Goal: Complete application form: Complete application form

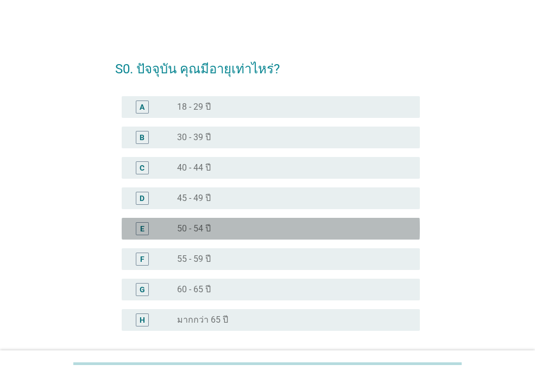
click at [290, 229] on div "radio_button_unchecked 50 - 54 ปี" at bounding box center [290, 228] width 226 height 11
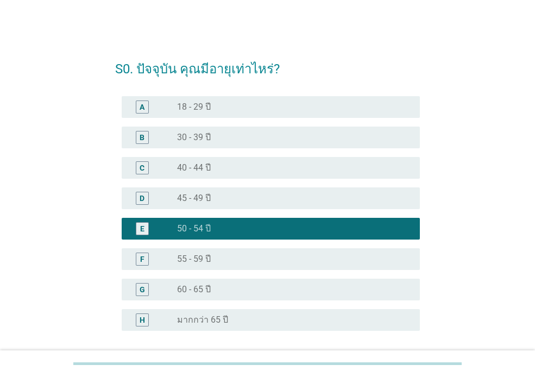
scroll to position [93, 0]
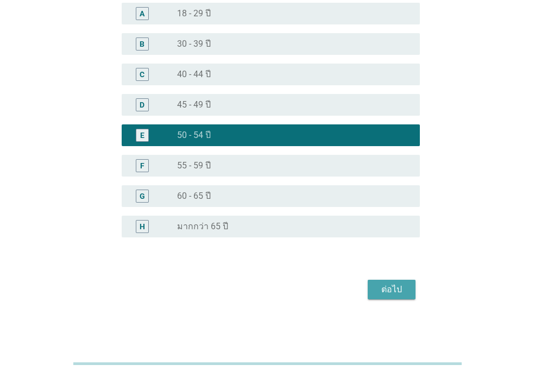
click at [402, 282] on button "ต่อไป" at bounding box center [392, 290] width 48 height 20
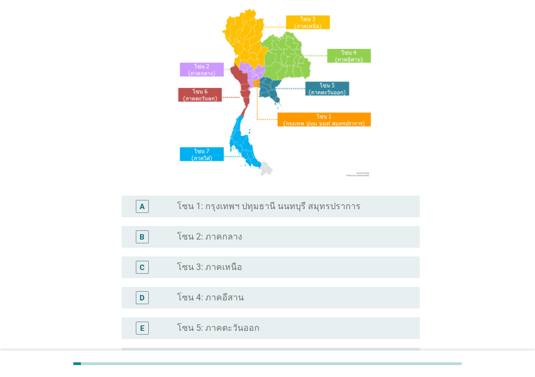
scroll to position [109, 0]
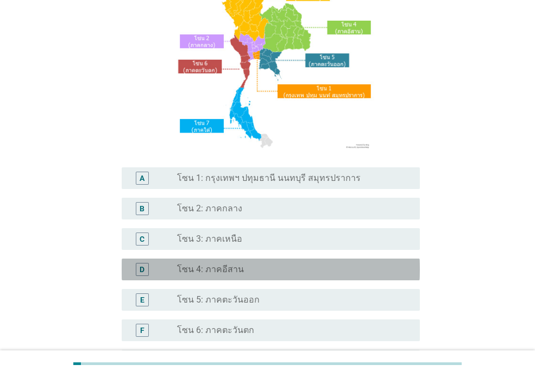
click at [291, 270] on div "radio_button_unchecked โซน 4: ภาคอีสาน" at bounding box center [290, 269] width 226 height 11
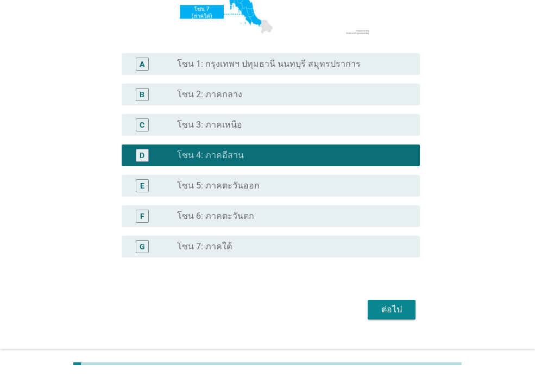
scroll to position [243, 0]
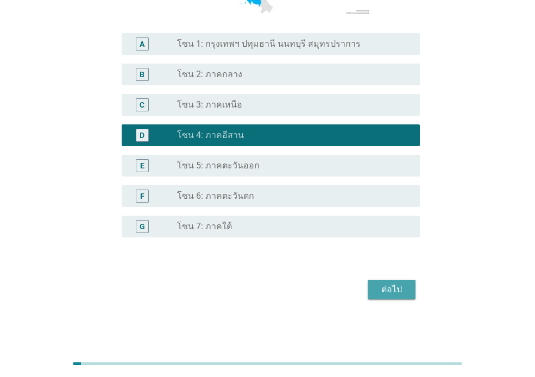
click at [393, 286] on div "ต่อไป" at bounding box center [392, 289] width 30 height 13
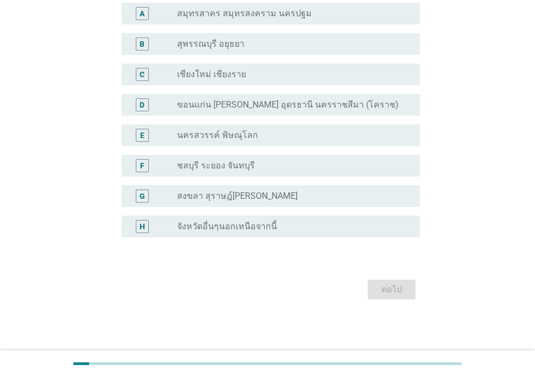
scroll to position [0, 0]
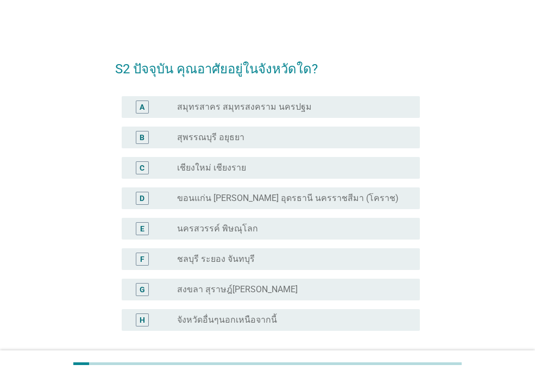
click at [314, 195] on label "ขอนแก่น [PERSON_NAME] อุดรธานี นครราชสีมา (โคราช)" at bounding box center [288, 198] width 222 height 11
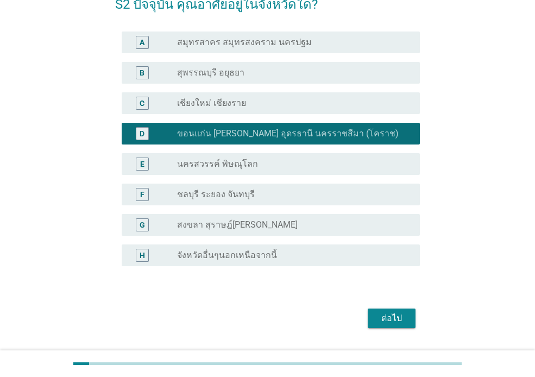
scroll to position [93, 0]
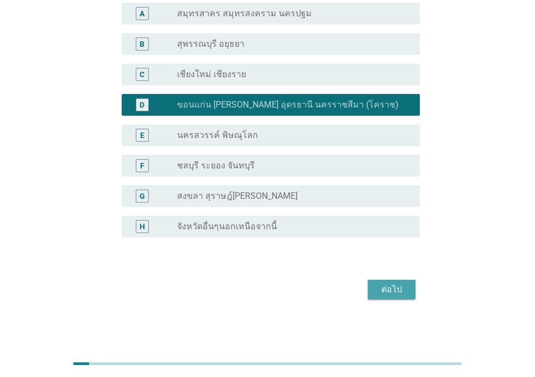
click at [397, 286] on div "ต่อไป" at bounding box center [392, 289] width 30 height 13
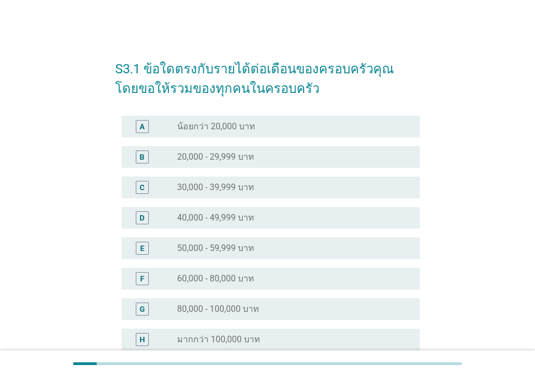
click at [328, 246] on div "radio_button_unchecked 50,000 - 59,999 บาท" at bounding box center [290, 248] width 226 height 11
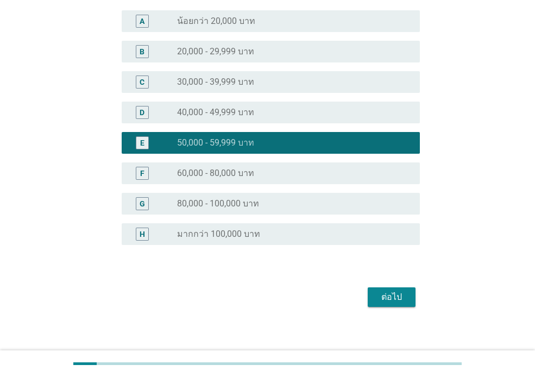
scroll to position [109, 0]
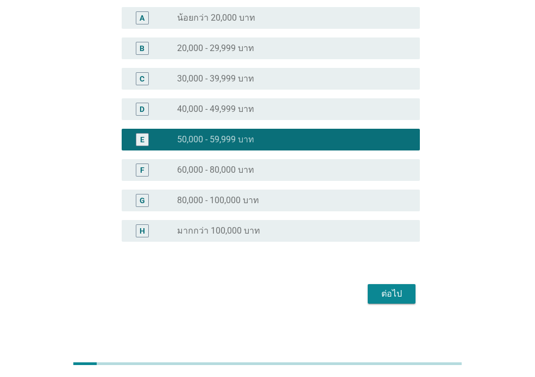
click at [410, 293] on button "ต่อไป" at bounding box center [392, 294] width 48 height 20
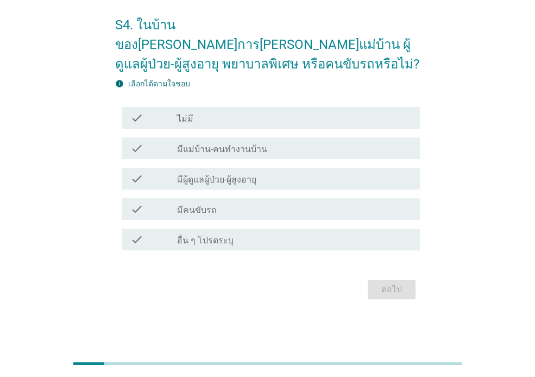
scroll to position [0, 0]
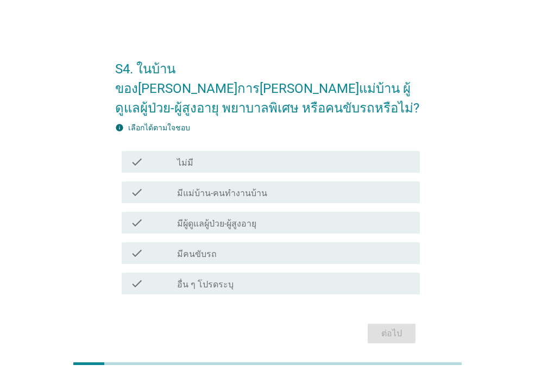
click at [285, 155] on div "check_box_outline_blank ไม่มี" at bounding box center [294, 161] width 234 height 13
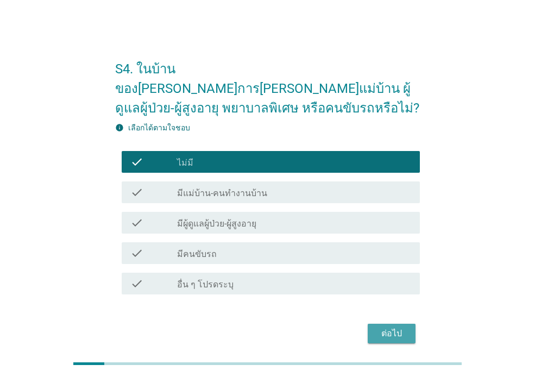
click at [405, 327] on div "ต่อไป" at bounding box center [392, 333] width 30 height 13
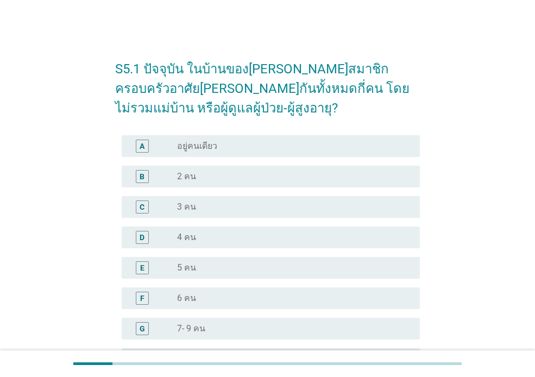
click at [272, 269] on div "radio_button_unchecked 5 คน" at bounding box center [290, 268] width 226 height 11
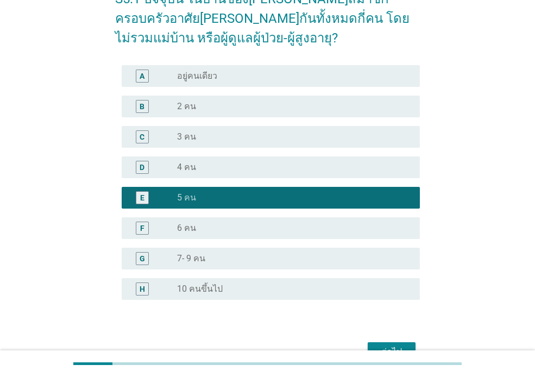
scroll to position [109, 0]
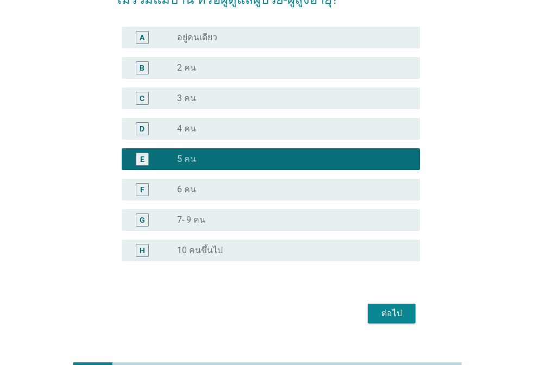
click at [399, 315] on div "ต่อไป" at bounding box center [392, 313] width 30 height 13
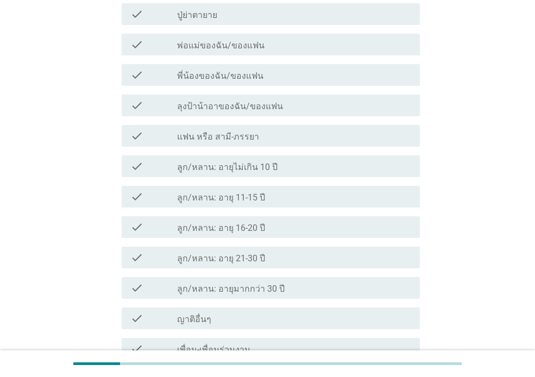
scroll to position [0, 0]
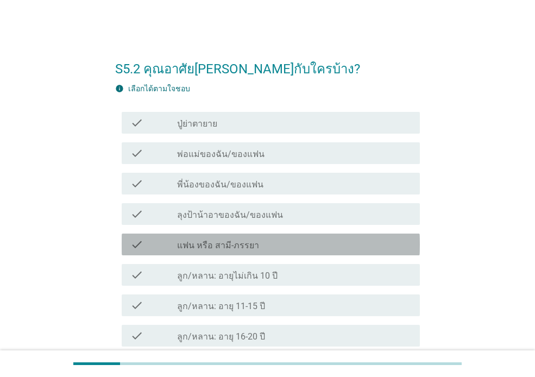
click at [249, 245] on label "แฟน หรือ สามี-ภรรยา" at bounding box center [218, 245] width 82 height 11
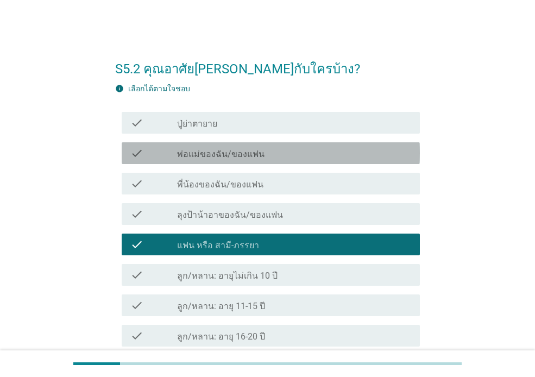
click at [274, 153] on div "check_box_outline_blank พ่อแม่ของฉัน/ของแฟน" at bounding box center [294, 153] width 234 height 13
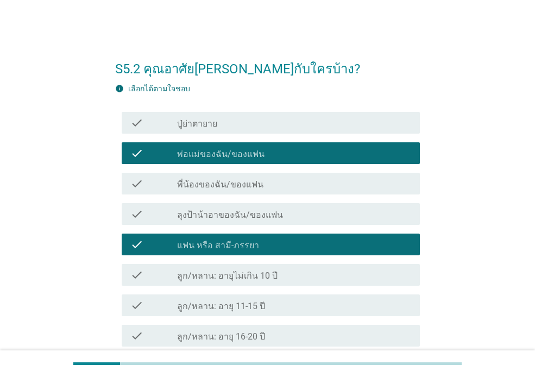
click at [272, 183] on div "check_box_outline_blank พี่น้องของฉัน/ของแฟน" at bounding box center [294, 183] width 234 height 13
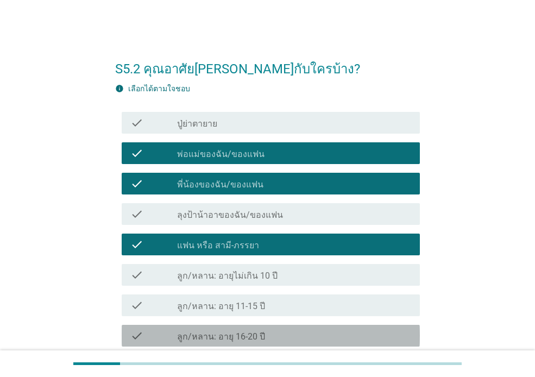
click at [279, 336] on div "check_box_outline_blank ลูก/หลาน: อายุ 16-20 ปี" at bounding box center [294, 335] width 234 height 13
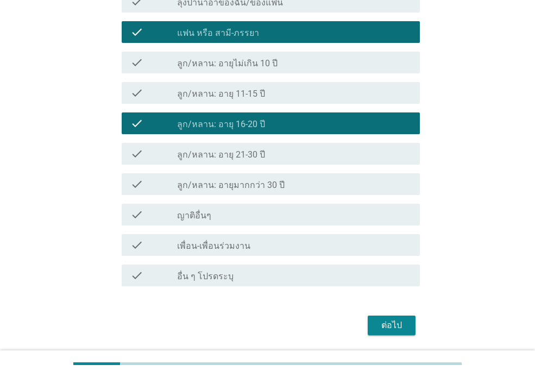
scroll to position [217, 0]
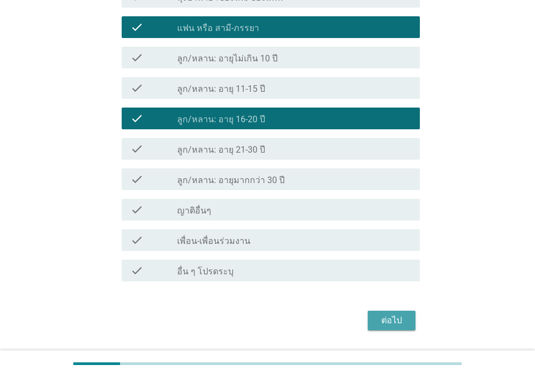
click at [396, 323] on div "ต่อไป" at bounding box center [392, 320] width 30 height 13
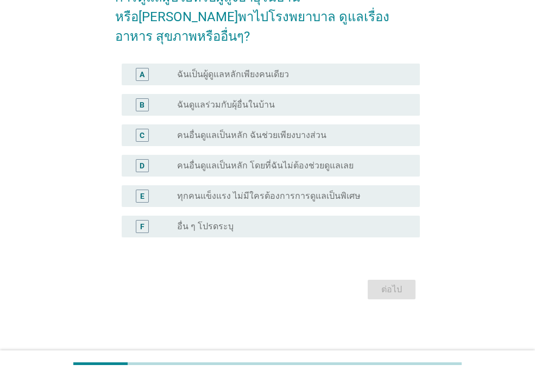
scroll to position [0, 0]
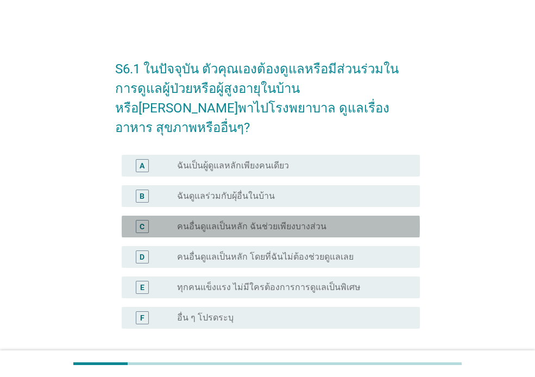
click at [349, 221] on div "radio_button_unchecked คนอื่นดูแลเป็นหลัก ฉันช่วยเพียงบางส่วน" at bounding box center [290, 226] width 226 height 11
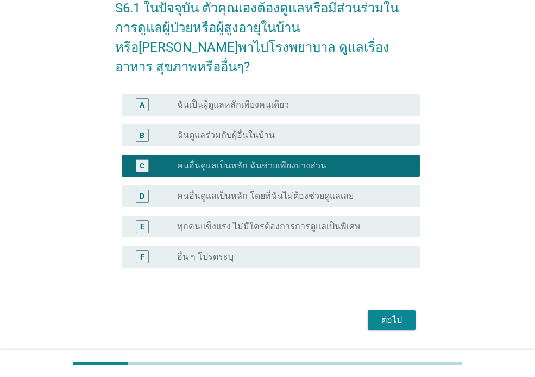
scroll to position [72, 0]
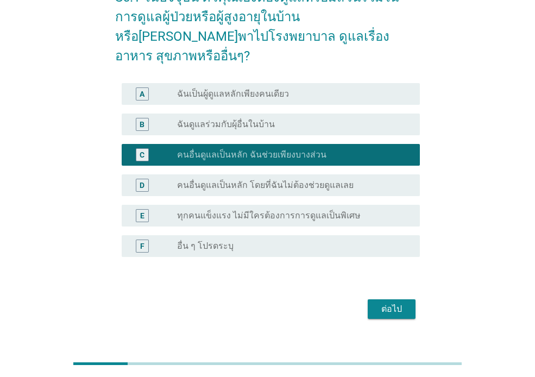
click at [393, 303] on div "ต่อไป" at bounding box center [392, 309] width 30 height 13
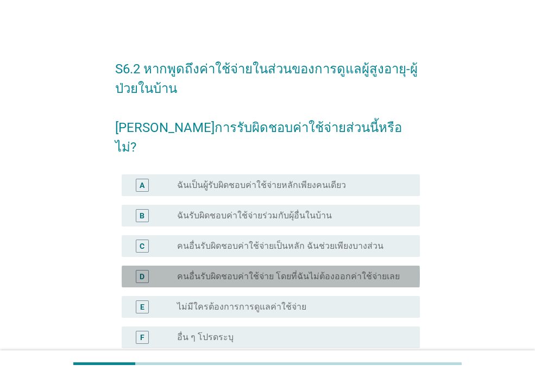
click at [360, 271] on label "คนอื่นรับผิดชอบค่าใช้จ่าย โดยที่ฉันไม่ต้องออกค่าใช้จ่ายเลย" at bounding box center [288, 276] width 223 height 11
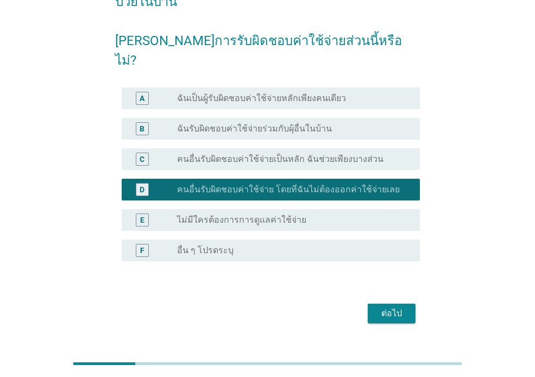
scroll to position [91, 0]
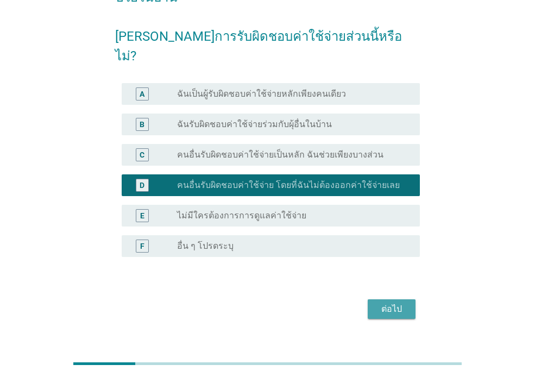
click at [404, 303] on div "ต่อไป" at bounding box center [392, 309] width 30 height 13
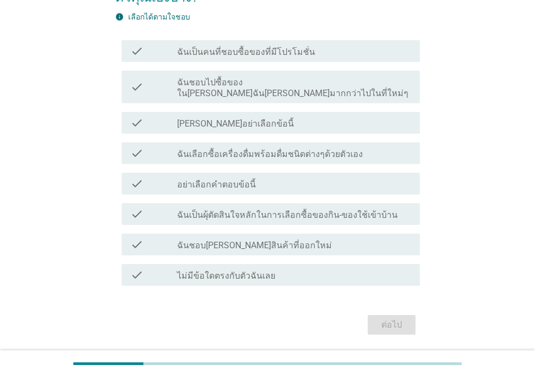
scroll to position [0, 0]
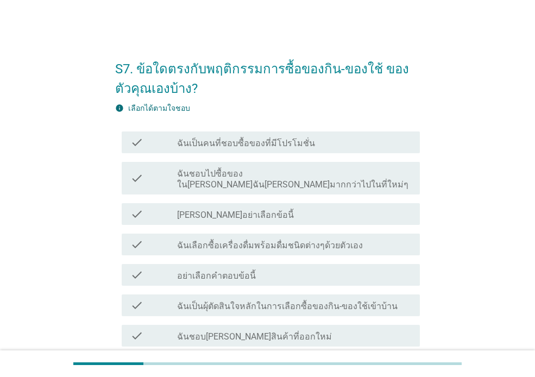
click at [303, 172] on label "ฉันชอบไปซื้อของใน[PERSON_NAME]ฉัน[PERSON_NAME]มากกว่าไปในที่ใหม่ๆ" at bounding box center [294, 179] width 234 height 22
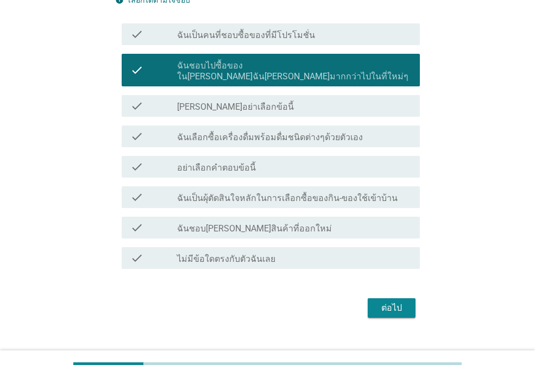
scroll to position [109, 0]
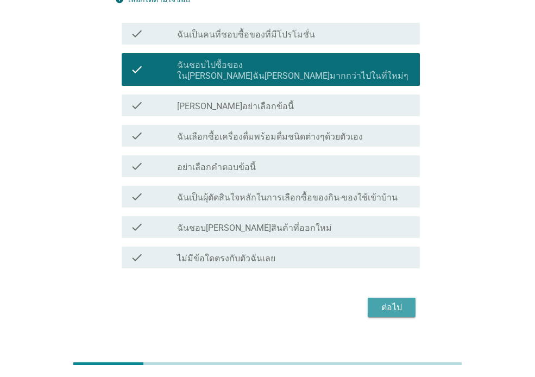
click at [403, 301] on div "ต่อไป" at bounding box center [392, 307] width 30 height 13
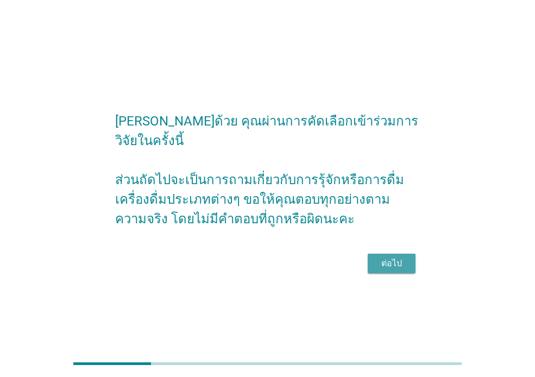
click at [395, 257] on div "ต่อไป" at bounding box center [392, 263] width 30 height 13
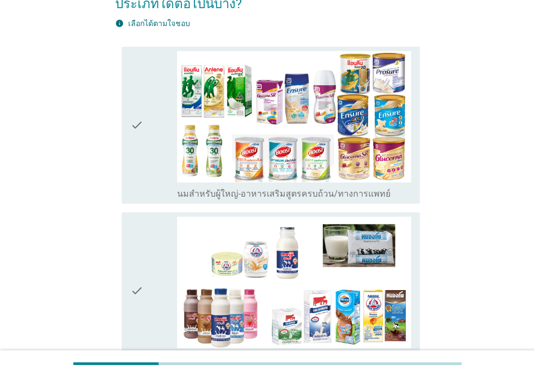
scroll to position [109, 0]
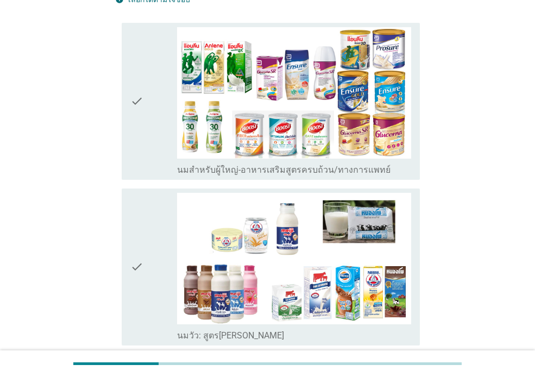
click at [137, 262] on icon "check" at bounding box center [136, 267] width 13 height 148
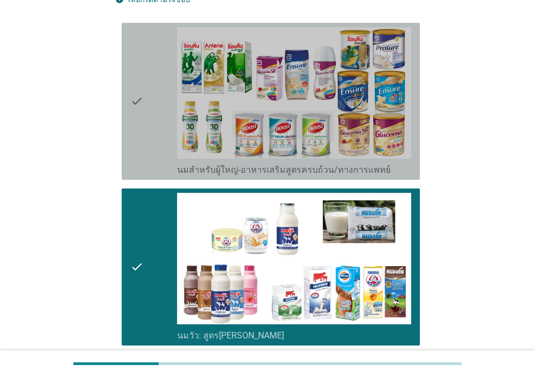
click at [138, 103] on icon "check" at bounding box center [136, 101] width 13 height 148
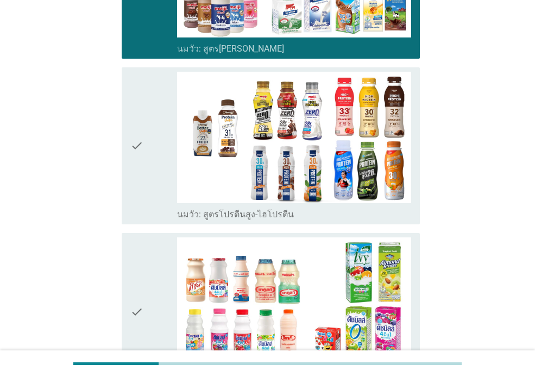
scroll to position [435, 0]
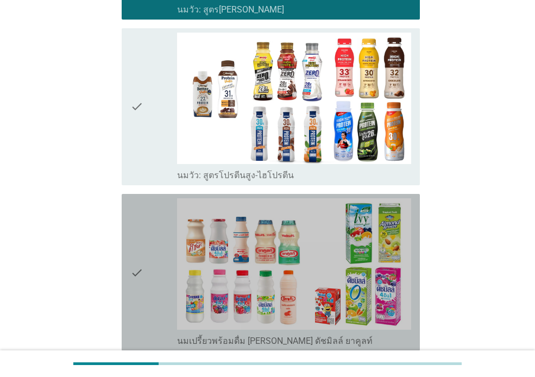
click at [135, 270] on icon "check" at bounding box center [136, 272] width 13 height 148
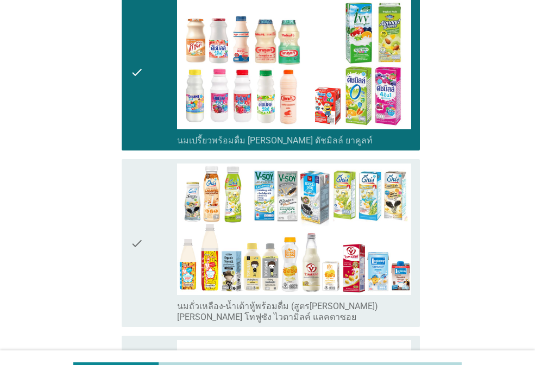
scroll to position [707, 0]
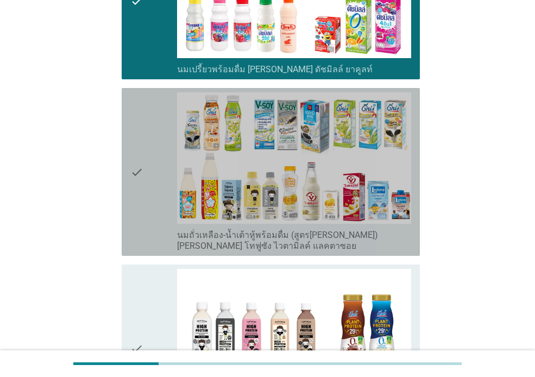
click at [135, 170] on icon "check" at bounding box center [136, 171] width 13 height 159
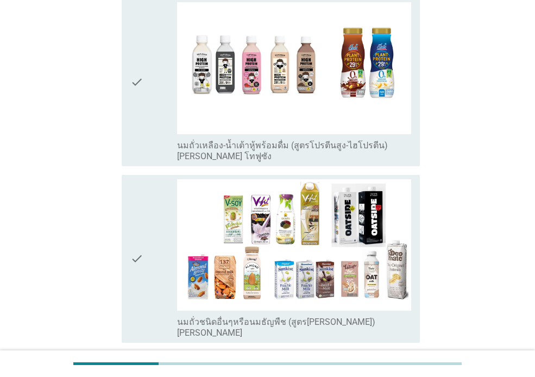
scroll to position [978, 0]
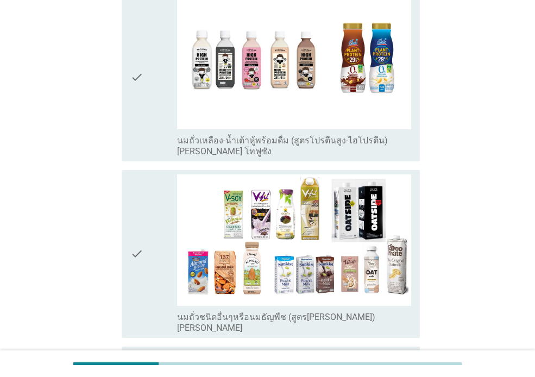
click at [133, 252] on icon "check" at bounding box center [136, 253] width 13 height 159
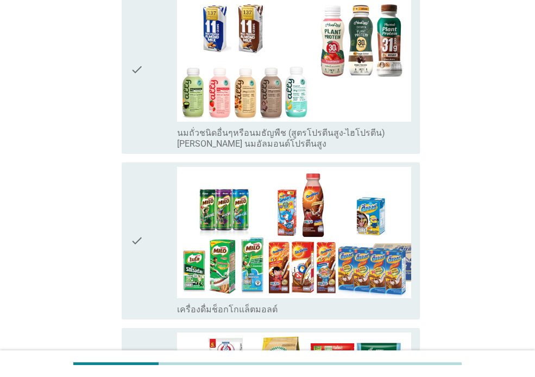
scroll to position [1413, 0]
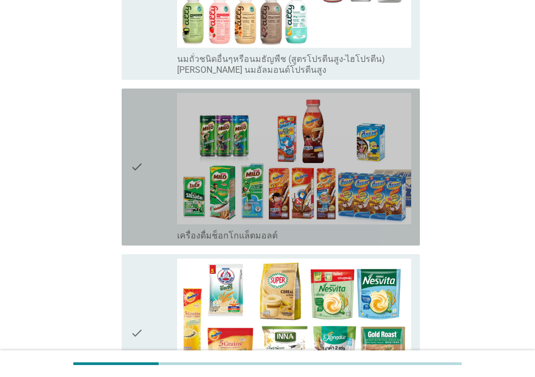
click at [134, 167] on icon "check" at bounding box center [136, 167] width 13 height 148
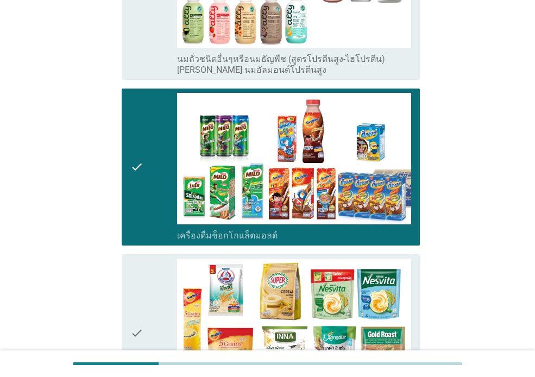
click at [139, 330] on icon "check" at bounding box center [136, 333] width 13 height 148
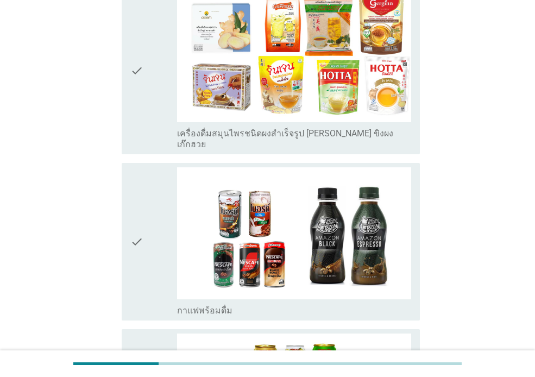
scroll to position [1848, 0]
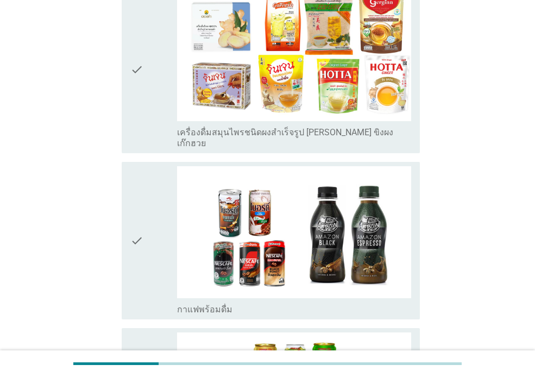
click at [135, 229] on icon "check" at bounding box center [136, 240] width 13 height 148
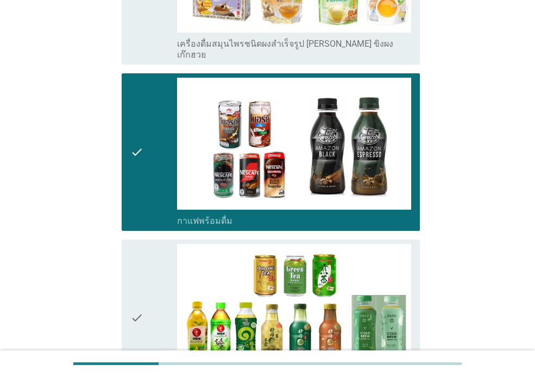
scroll to position [2011, 0]
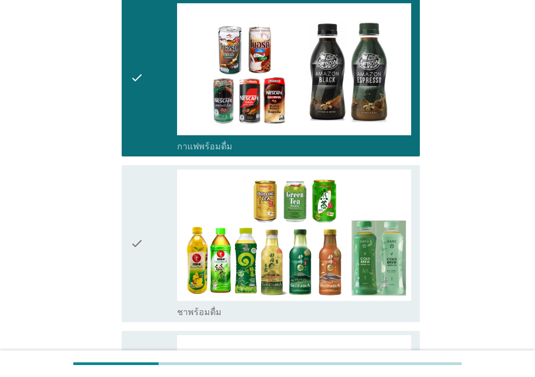
click at [135, 229] on icon "check" at bounding box center [136, 244] width 13 height 148
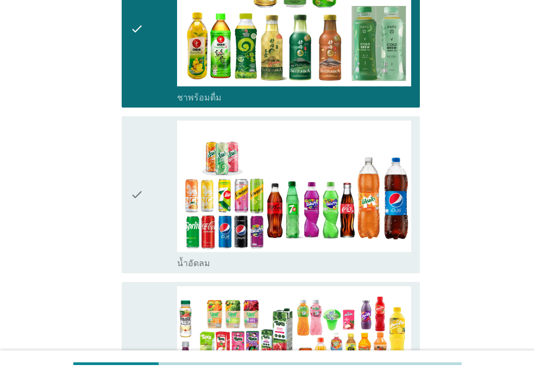
scroll to position [2228, 0]
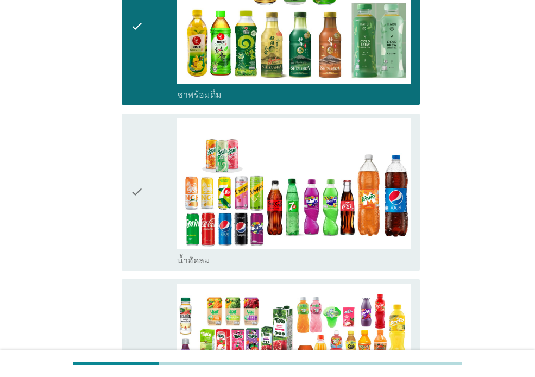
click at [138, 178] on icon "check" at bounding box center [136, 192] width 13 height 148
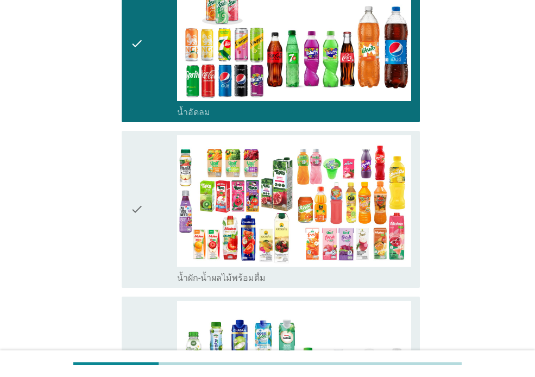
scroll to position [2391, 0]
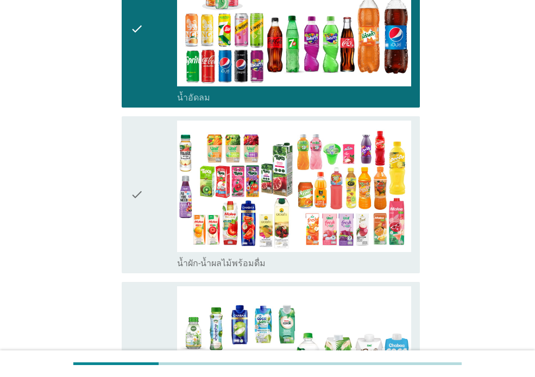
click at [134, 185] on icon "check" at bounding box center [136, 195] width 13 height 148
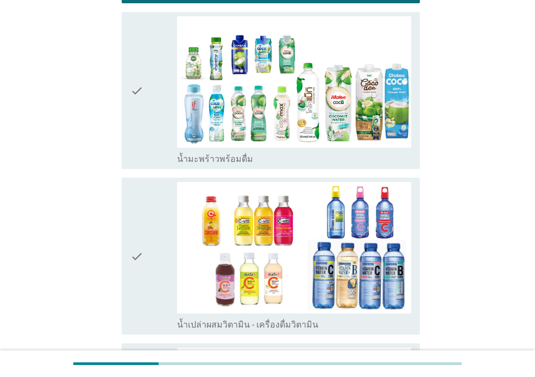
scroll to position [2717, 0]
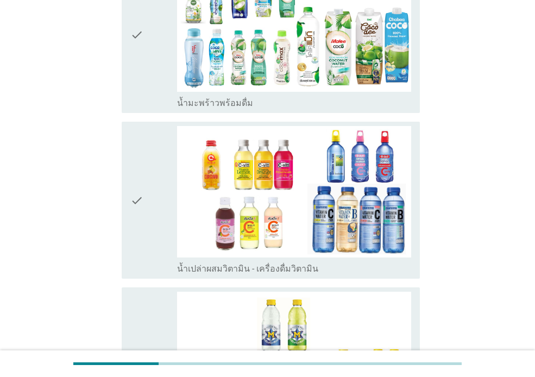
click at [134, 191] on icon "check" at bounding box center [136, 200] width 13 height 148
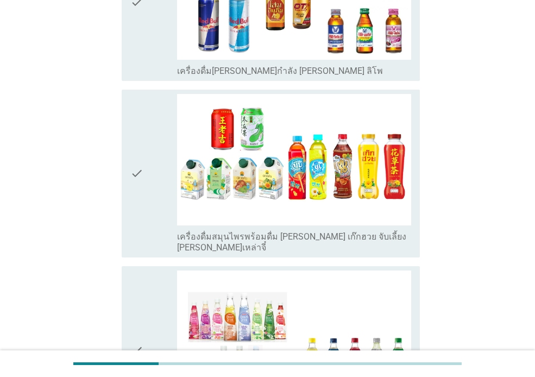
scroll to position [3315, 0]
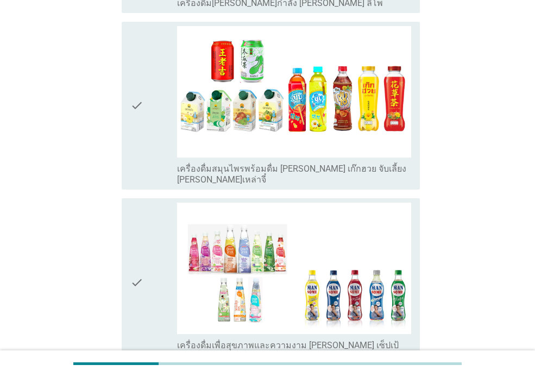
click at [140, 90] on icon "check" at bounding box center [136, 105] width 13 height 159
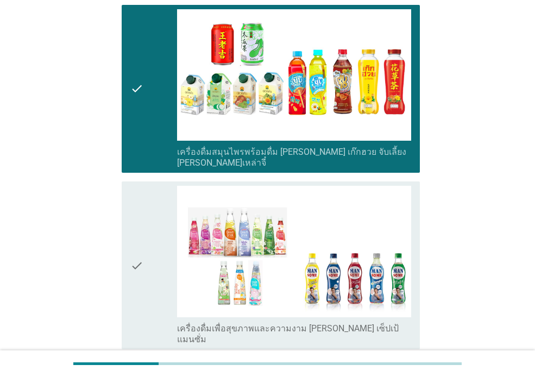
scroll to position [3565, 0]
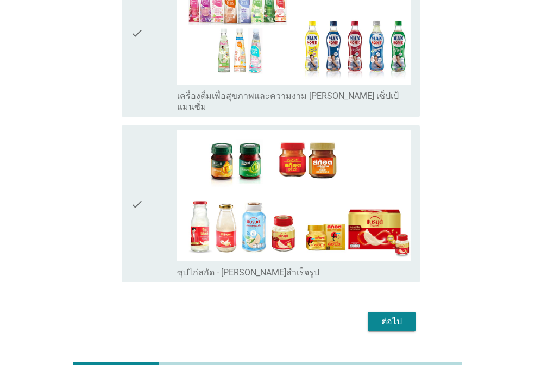
click at [155, 174] on div "check" at bounding box center [153, 204] width 47 height 148
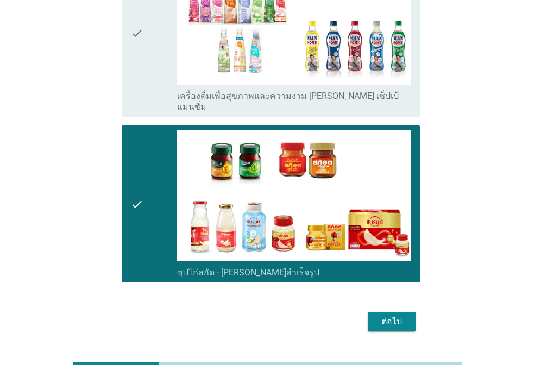
click at [395, 315] on div "ต่อไป" at bounding box center [392, 321] width 30 height 13
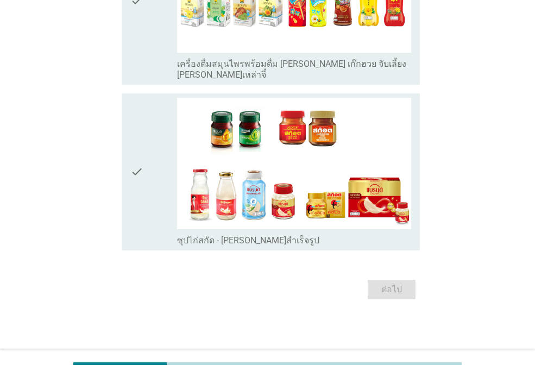
scroll to position [0, 0]
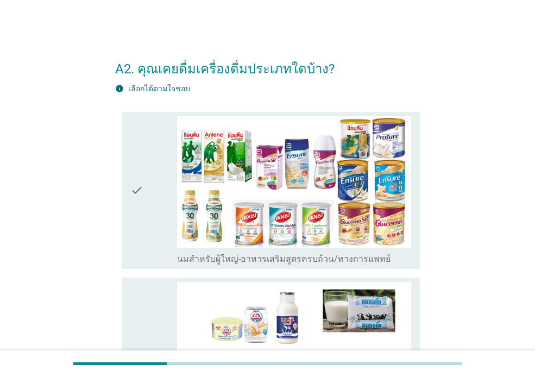
click at [155, 320] on div "check" at bounding box center [153, 356] width 47 height 148
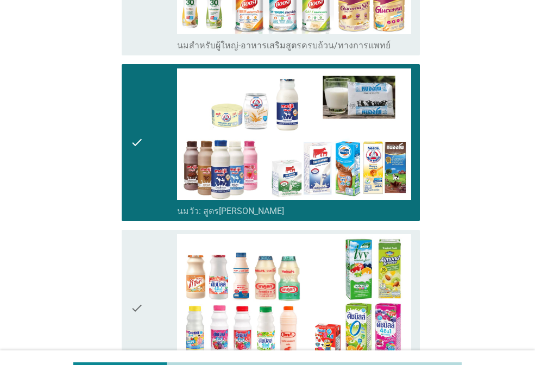
scroll to position [217, 0]
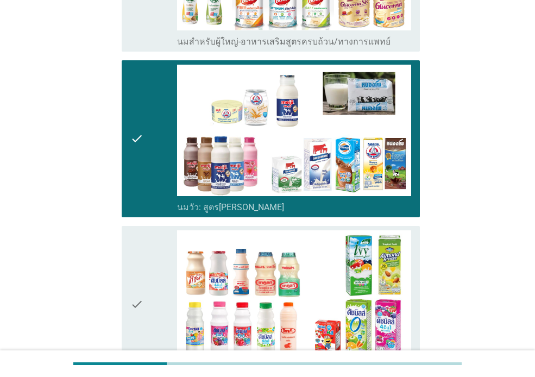
click at [142, 300] on icon "check" at bounding box center [136, 304] width 13 height 148
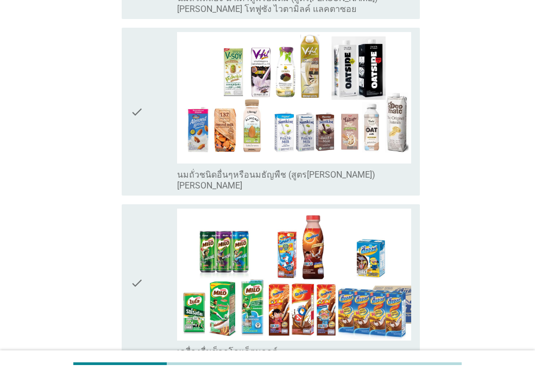
scroll to position [870, 0]
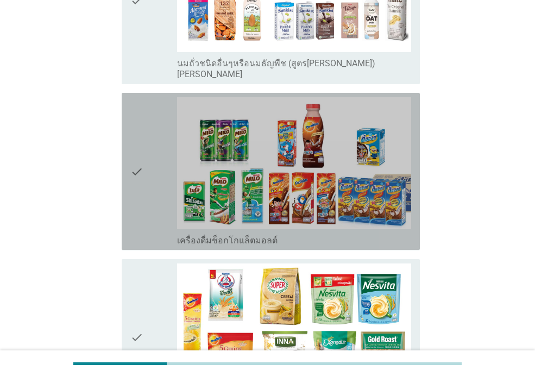
click at [138, 190] on icon "check" at bounding box center [136, 171] width 13 height 148
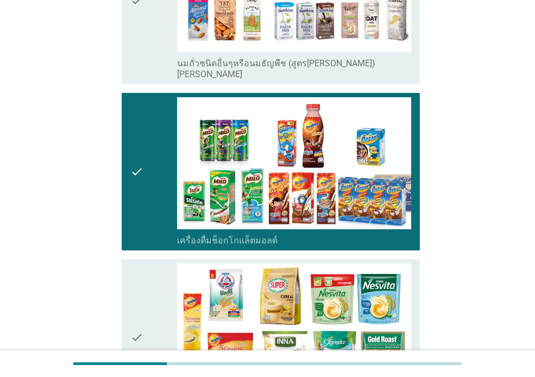
scroll to position [1033, 0]
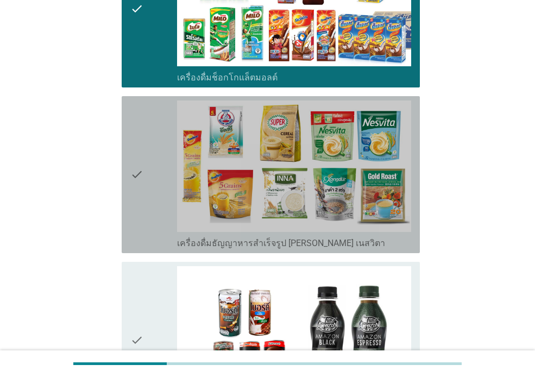
click at [147, 183] on div "check" at bounding box center [153, 175] width 47 height 148
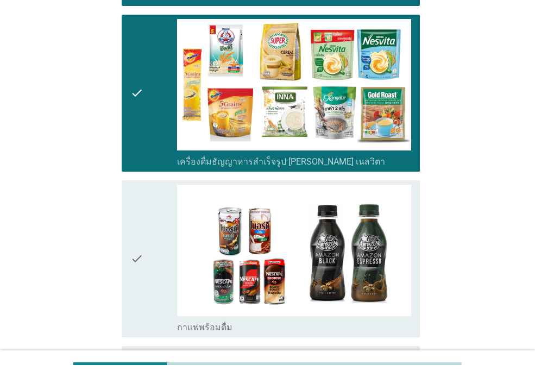
scroll to position [1250, 0]
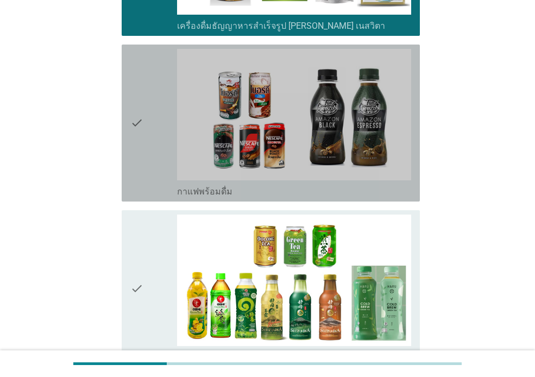
click at [147, 136] on div "check" at bounding box center [153, 123] width 47 height 148
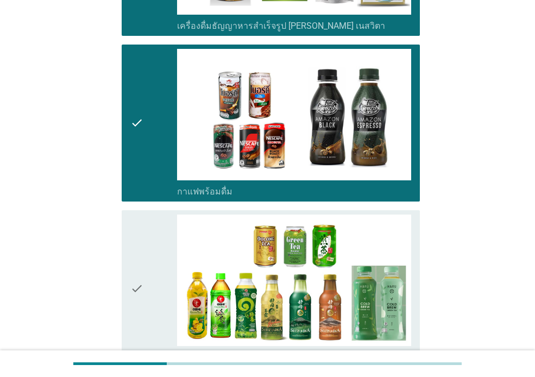
click at [152, 258] on div "check" at bounding box center [153, 289] width 47 height 148
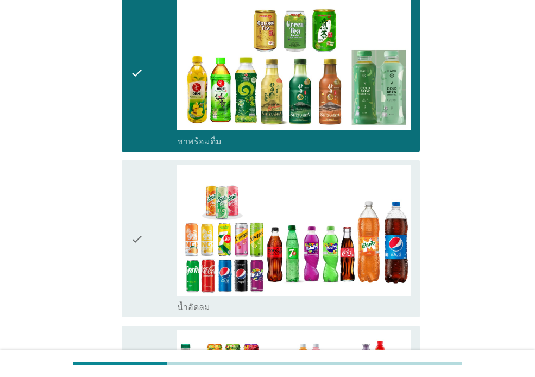
scroll to position [1467, 0]
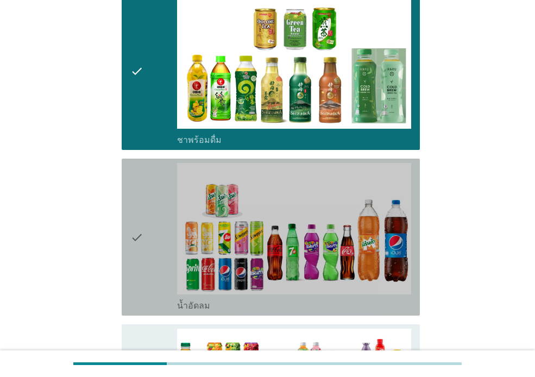
click at [146, 261] on div "check" at bounding box center [153, 237] width 47 height 148
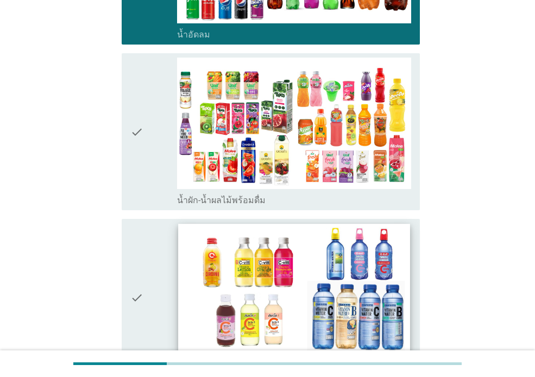
scroll to position [1739, 0]
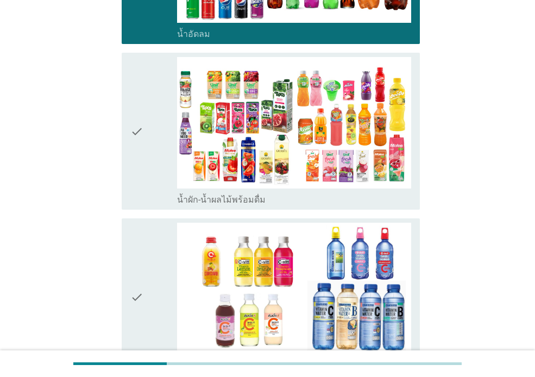
click at [149, 146] on div "check" at bounding box center [153, 131] width 47 height 148
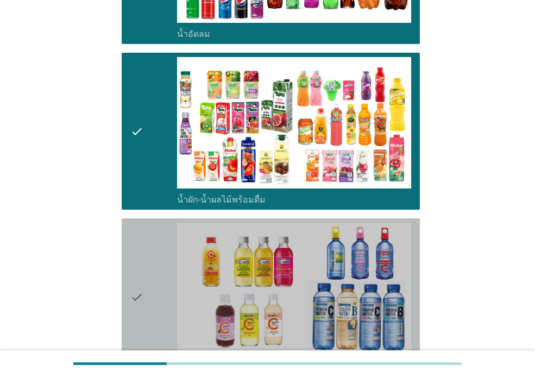
click at [136, 291] on icon "check" at bounding box center [136, 297] width 13 height 148
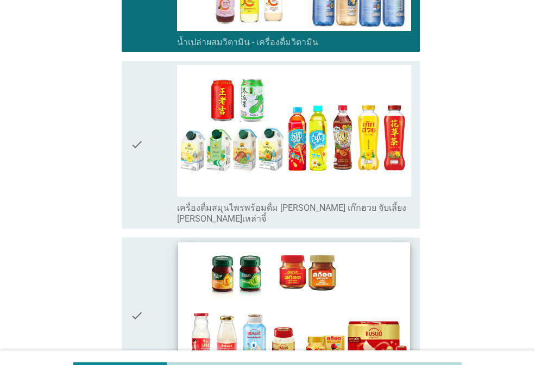
scroll to position [2065, 0]
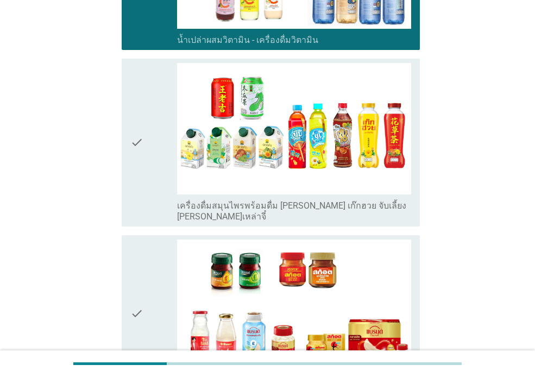
click at [148, 169] on div "check" at bounding box center [153, 142] width 47 height 159
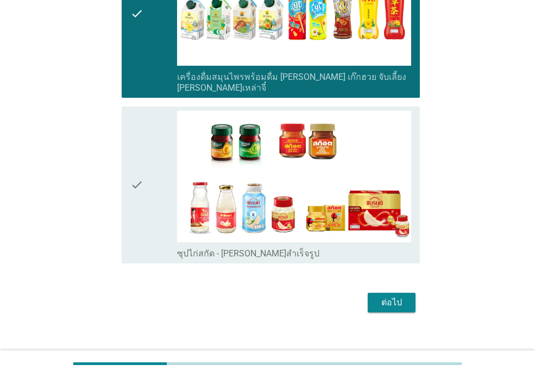
scroll to position [2196, 0]
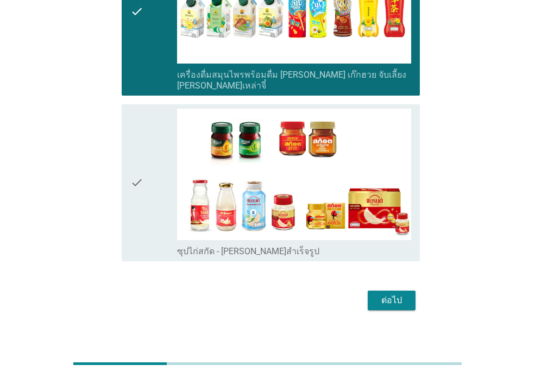
click at [159, 189] on div "check" at bounding box center [153, 183] width 47 height 148
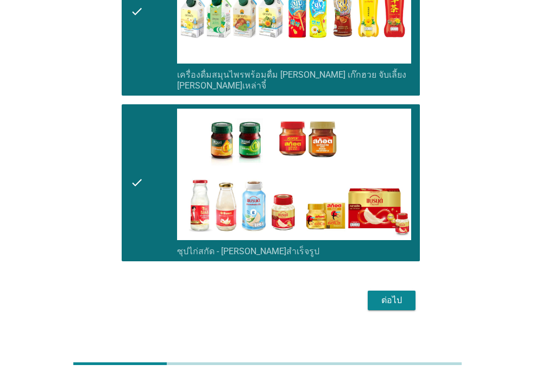
click at [408, 295] on button "ต่อไป" at bounding box center [392, 301] width 48 height 20
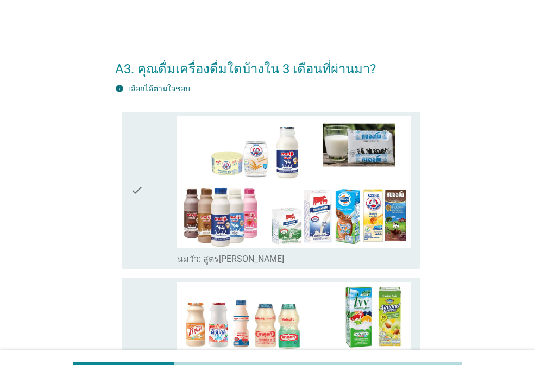
click at [148, 215] on div "check" at bounding box center [153, 190] width 47 height 148
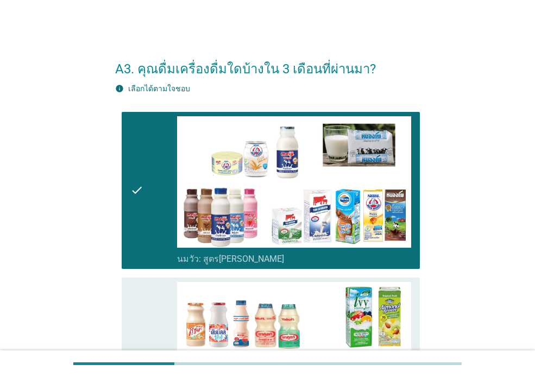
scroll to position [109, 0]
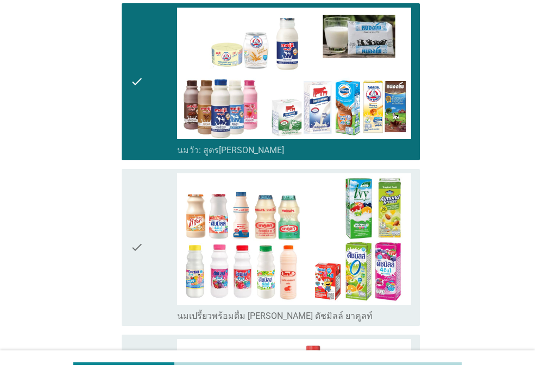
click at [151, 281] on div "check" at bounding box center [153, 247] width 47 height 148
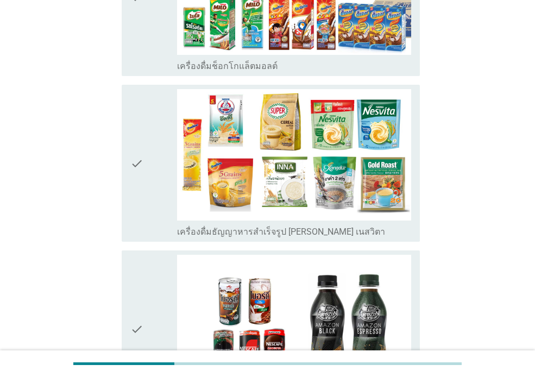
scroll to position [652, 0]
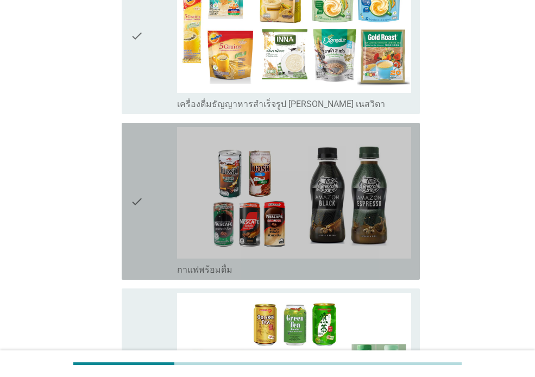
click at [153, 229] on div "check" at bounding box center [153, 201] width 47 height 148
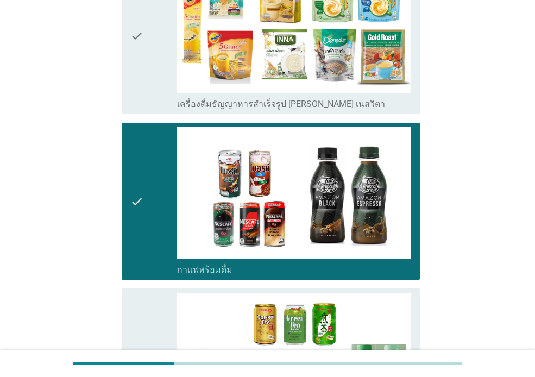
scroll to position [924, 0]
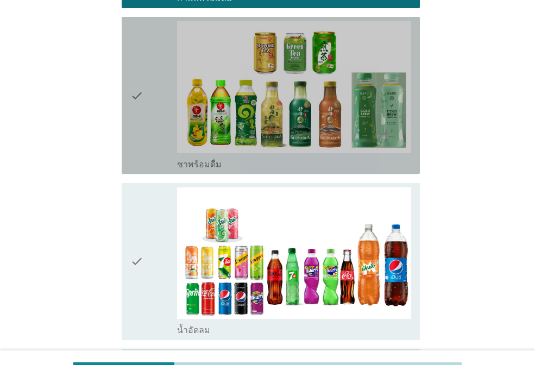
click at [148, 143] on div "check" at bounding box center [153, 95] width 47 height 148
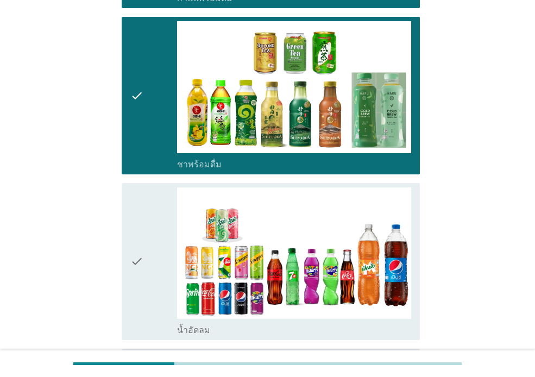
click at [153, 295] on div "check" at bounding box center [153, 262] width 47 height 148
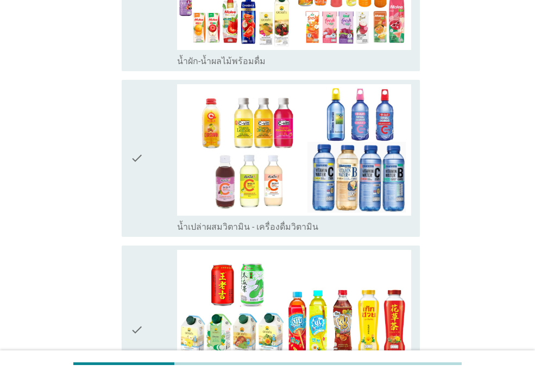
scroll to position [1630, 0]
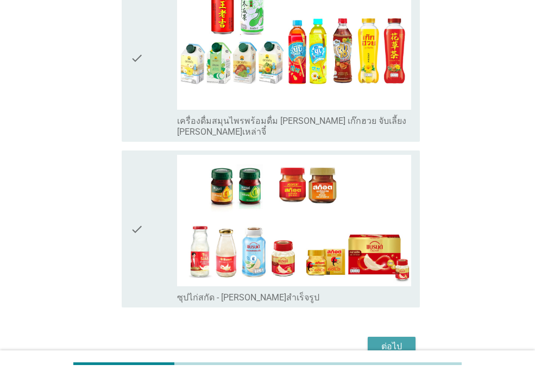
click at [405, 340] on div "ต่อไป" at bounding box center [392, 346] width 30 height 13
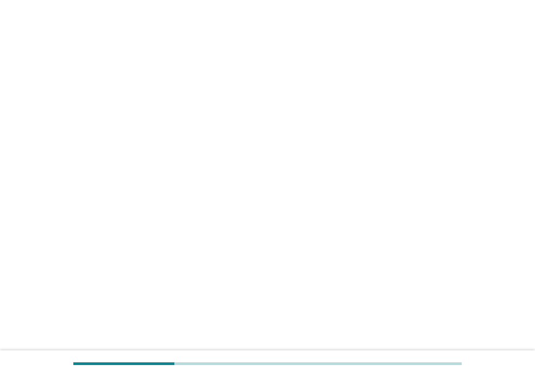
scroll to position [0, 0]
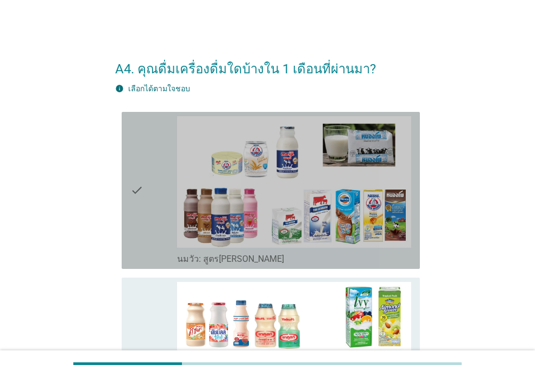
click at [146, 189] on div "check" at bounding box center [153, 190] width 47 height 148
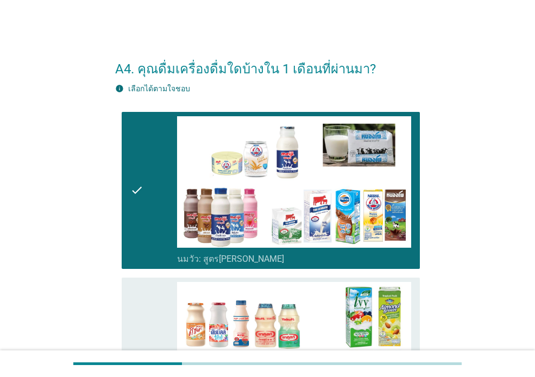
click at [126, 302] on div "check check_box นมเปรี้ยวพร้อมดื่ม [PERSON_NAME] ดัชมิลล์ ยาคูลท์" at bounding box center [271, 356] width 298 height 157
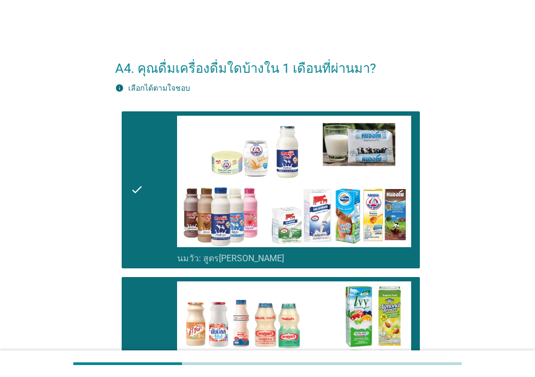
scroll to position [272, 0]
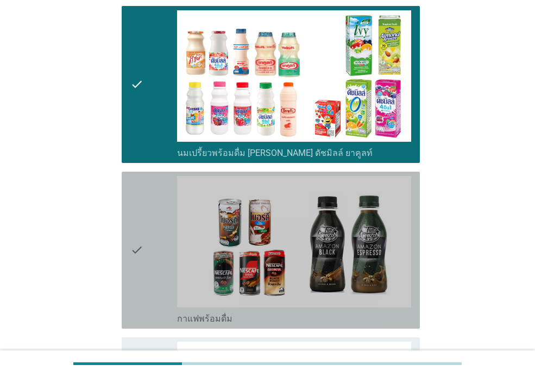
click at [151, 247] on div "check" at bounding box center [153, 250] width 47 height 148
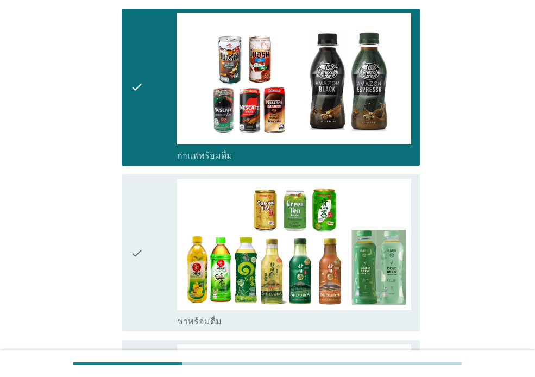
click at [148, 271] on div "check" at bounding box center [153, 253] width 47 height 148
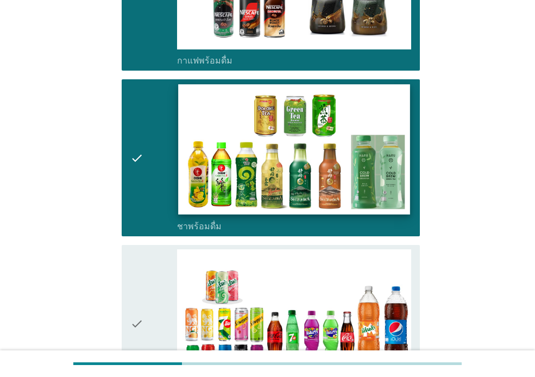
scroll to position [652, 0]
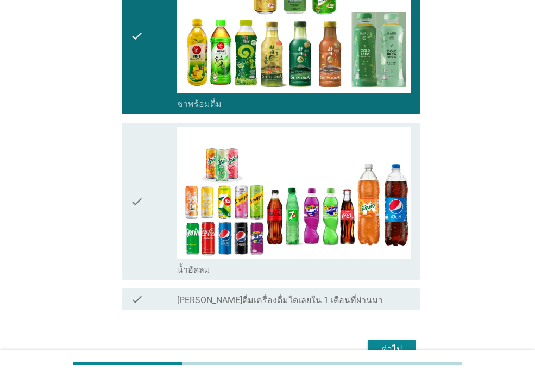
click at [152, 241] on div "check" at bounding box center [153, 201] width 47 height 148
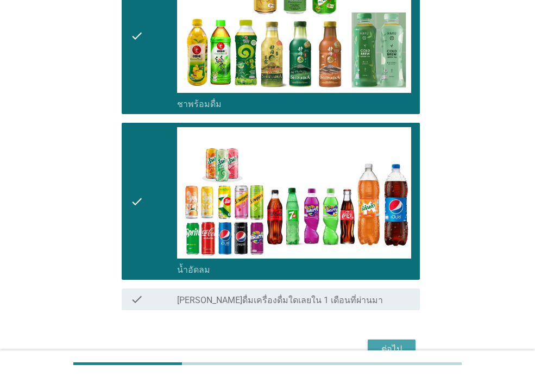
click at [382, 341] on button "ต่อไป" at bounding box center [392, 350] width 48 height 20
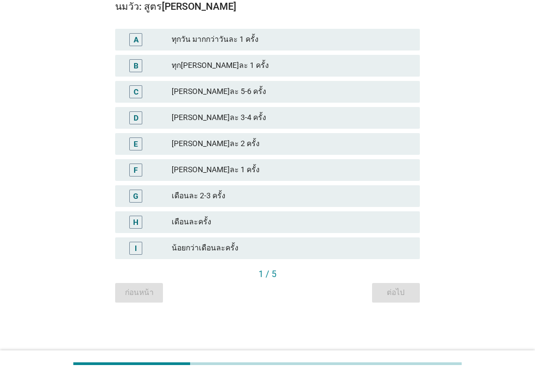
scroll to position [0, 0]
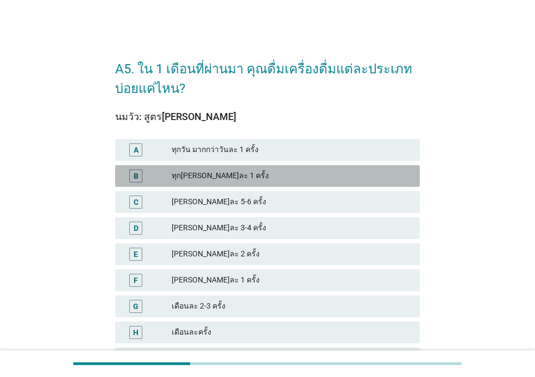
click at [261, 172] on div "ทุก[PERSON_NAME]ละ 1 ครั้ง" at bounding box center [292, 176] width 240 height 13
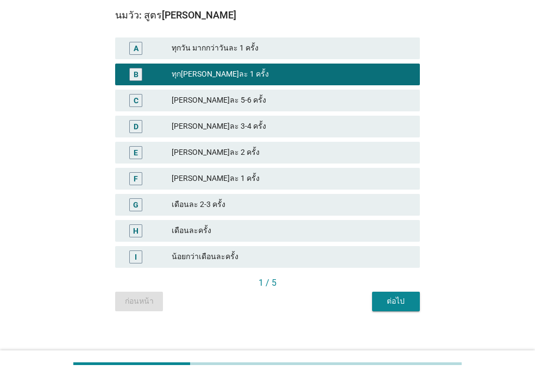
scroll to position [109, 0]
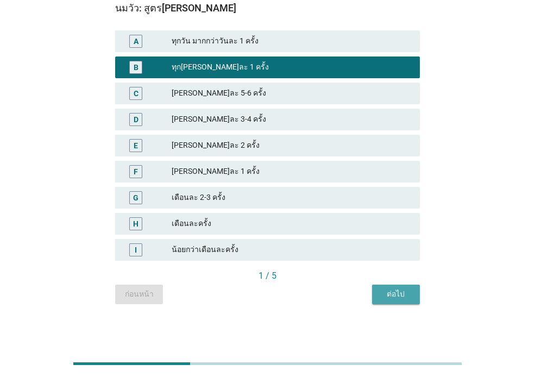
click at [388, 291] on div "ต่อไป" at bounding box center [396, 294] width 30 height 11
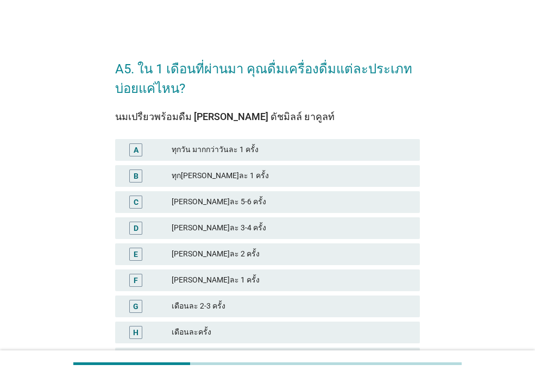
click at [276, 250] on div "[PERSON_NAME]ละ 2 ครั้ง" at bounding box center [292, 254] width 240 height 13
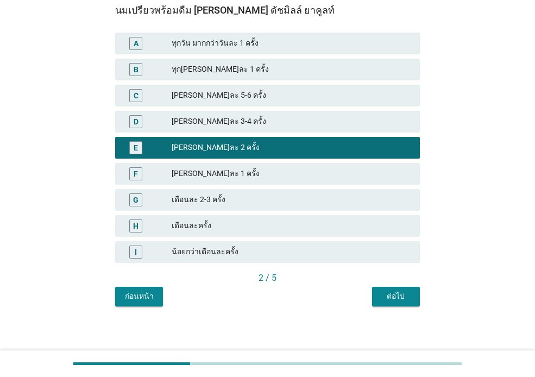
scroll to position [110, 0]
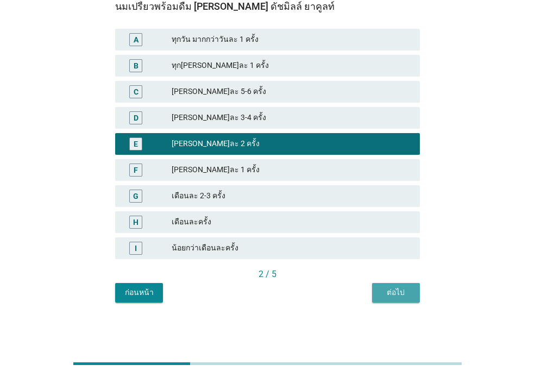
click at [403, 292] on div "ต่อไป" at bounding box center [396, 292] width 30 height 11
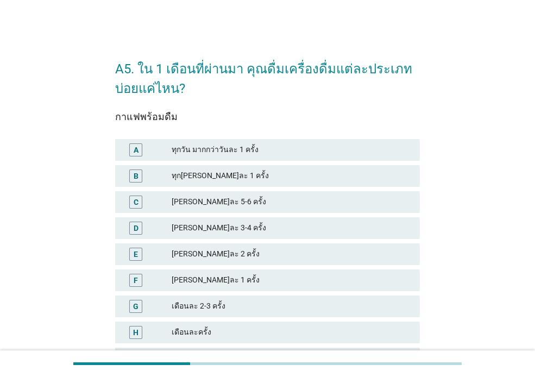
click at [269, 170] on div "ทุก[PERSON_NAME]ละ 1 ครั้ง" at bounding box center [292, 176] width 240 height 13
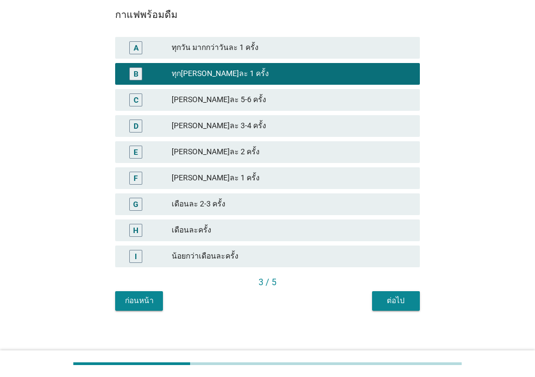
scroll to position [110, 0]
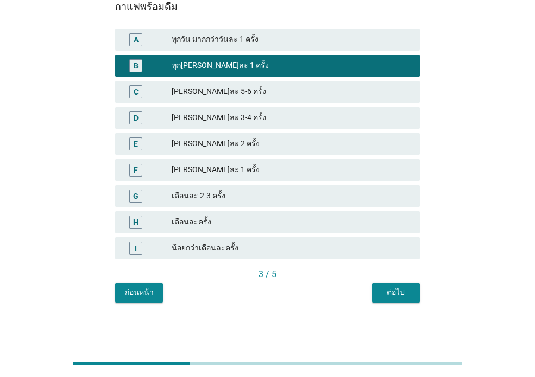
click at [401, 288] on div "ต่อไป" at bounding box center [396, 292] width 30 height 11
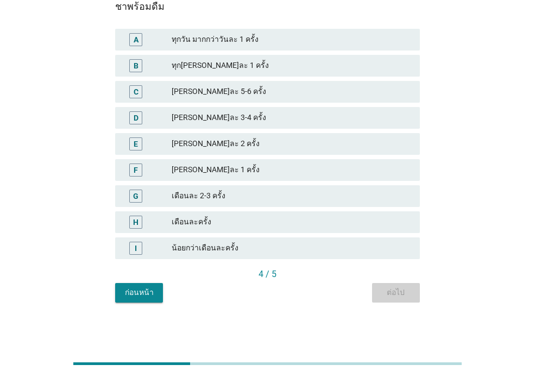
scroll to position [0, 0]
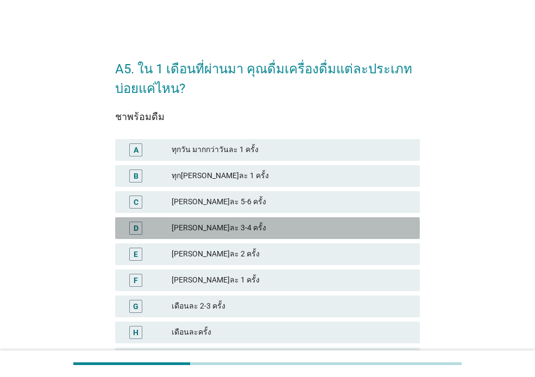
click at [295, 224] on div "[PERSON_NAME]ละ 3-4 ครั้ง" at bounding box center [292, 228] width 240 height 13
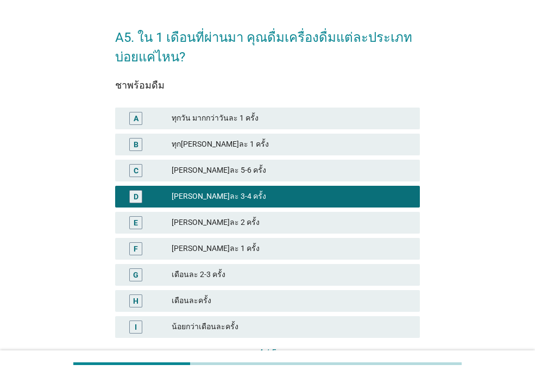
scroll to position [110, 0]
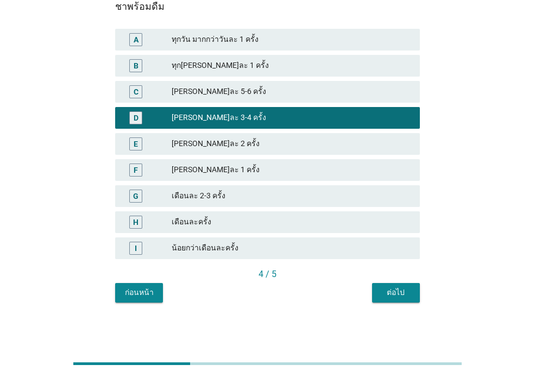
click at [407, 294] on div "ต่อไป" at bounding box center [396, 292] width 30 height 11
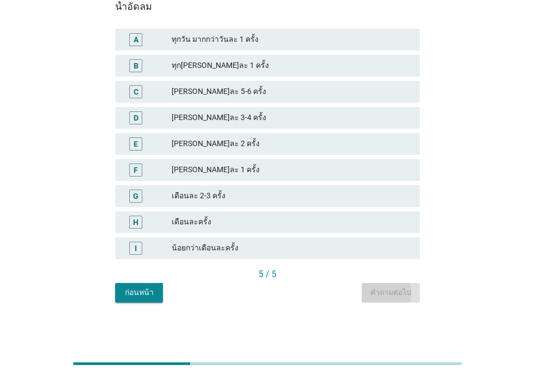
scroll to position [0, 0]
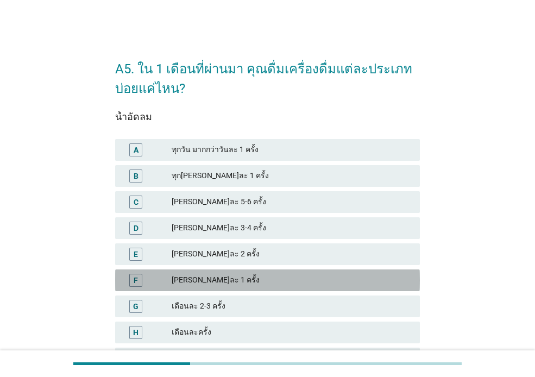
click at [290, 272] on div "F [PERSON_NAME]ละ 1 ครั้ง" at bounding box center [267, 281] width 305 height 22
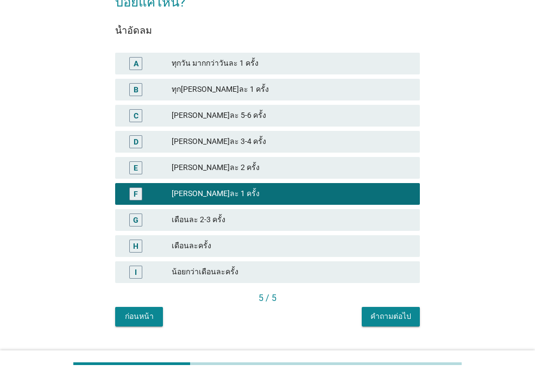
scroll to position [110, 0]
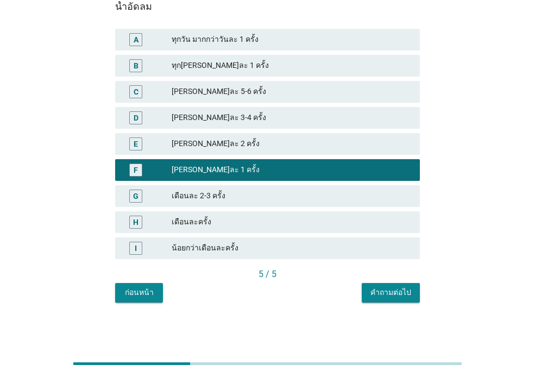
click at [412, 290] on button "คำถามต่อไป" at bounding box center [391, 293] width 58 height 20
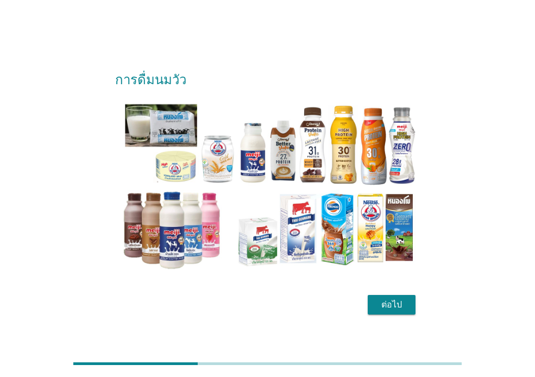
click at [395, 300] on div "ต่อไป" at bounding box center [392, 304] width 30 height 13
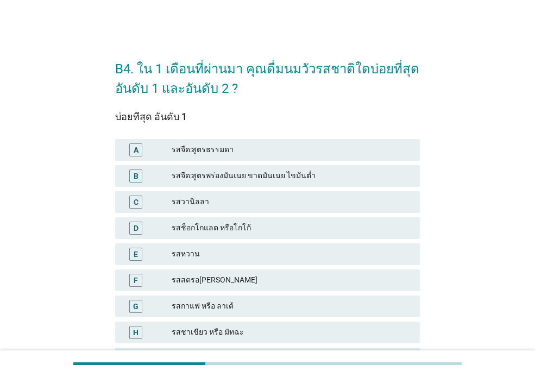
click at [259, 146] on div "รสจืด:สูตรธรรมดา" at bounding box center [292, 149] width 240 height 13
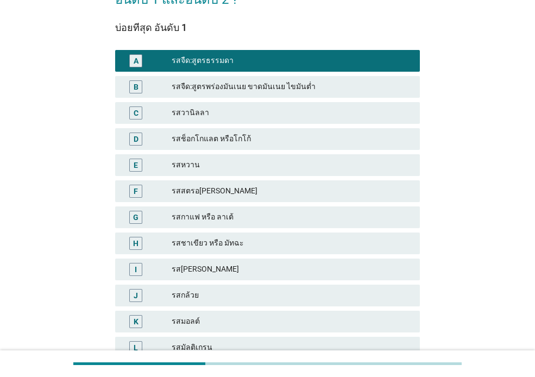
scroll to position [109, 0]
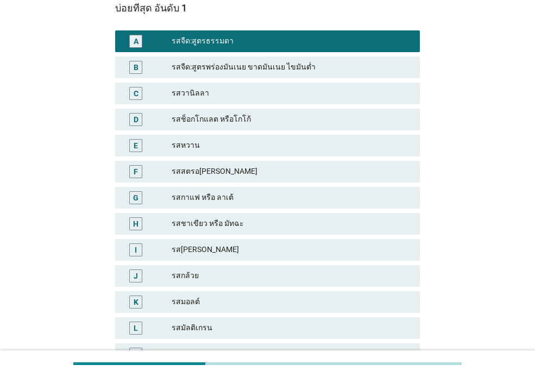
click at [292, 143] on div "รสหวาน" at bounding box center [292, 145] width 240 height 13
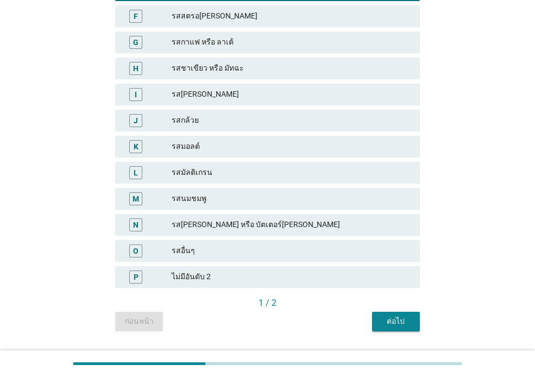
scroll to position [272, 0]
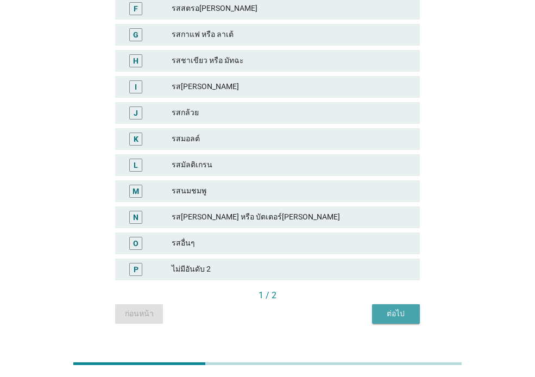
click at [409, 307] on button "ต่อไป" at bounding box center [396, 314] width 48 height 20
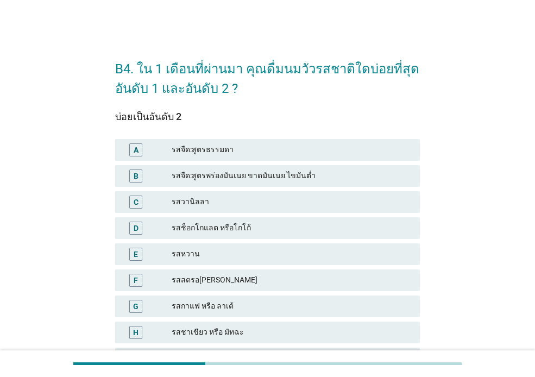
click at [291, 249] on div "รสหวาน" at bounding box center [292, 254] width 240 height 13
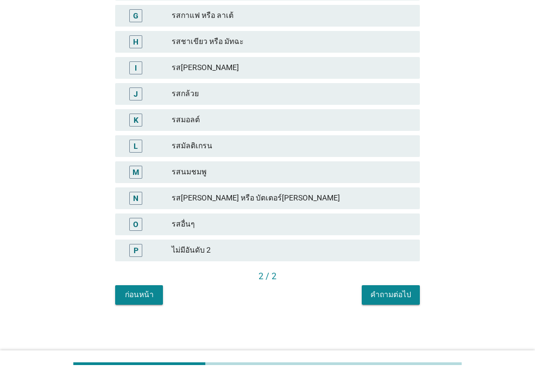
scroll to position [293, 0]
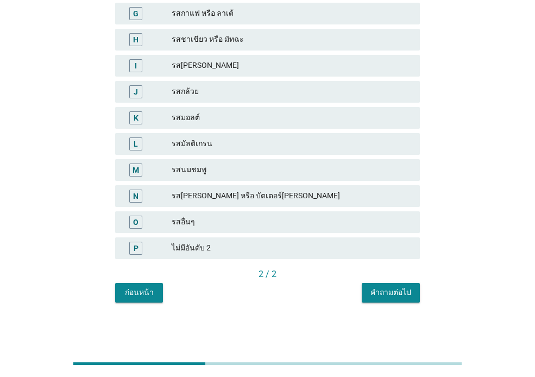
click at [388, 288] on div "คำถามต่อไป" at bounding box center [391, 292] width 41 height 11
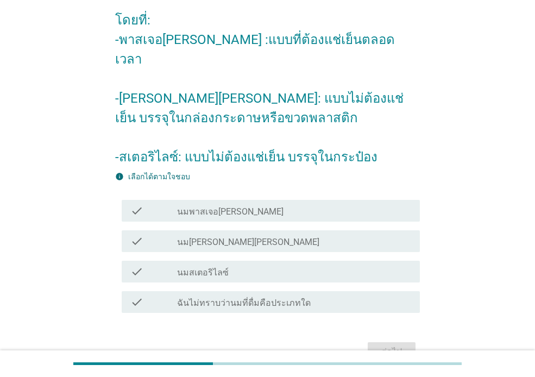
scroll to position [109, 0]
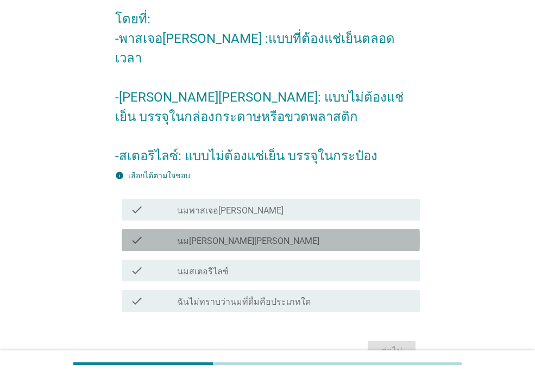
click at [285, 234] on div "check_box_outline_blank นม[PERSON_NAME][PERSON_NAME]" at bounding box center [294, 240] width 234 height 13
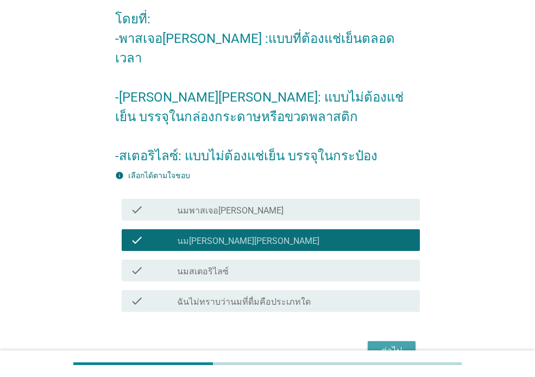
click at [382, 345] on div "ต่อไป" at bounding box center [392, 351] width 30 height 13
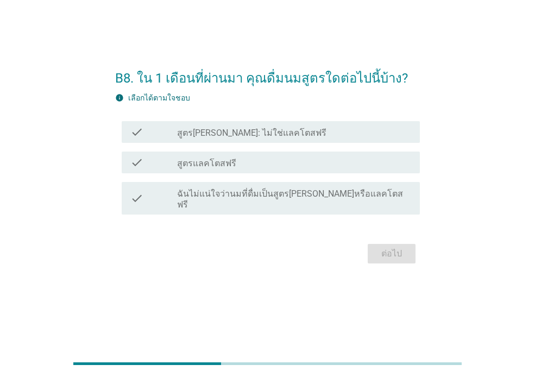
scroll to position [0, 0]
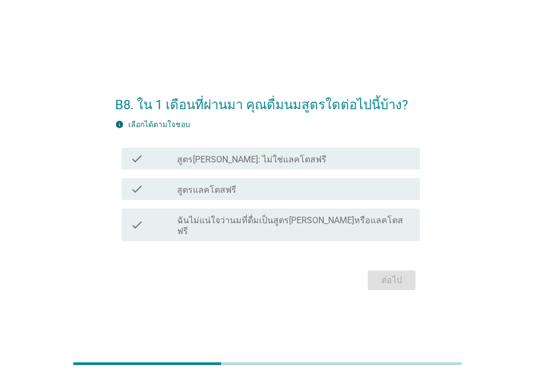
click at [292, 231] on label "ฉันไม่แน่ใจว่านมที่ดื่มเป็นสูตร[PERSON_NAME]หรือแลคโตสฟรี" at bounding box center [294, 226] width 234 height 22
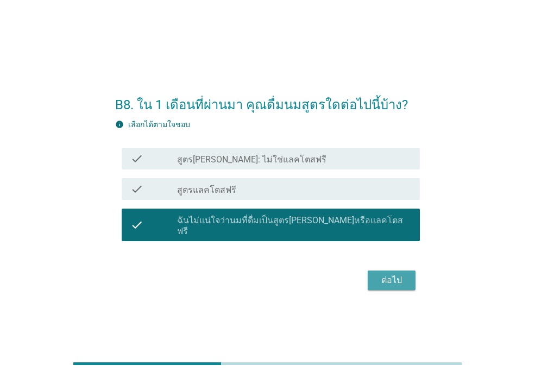
click at [374, 276] on button "ต่อไป" at bounding box center [392, 281] width 48 height 20
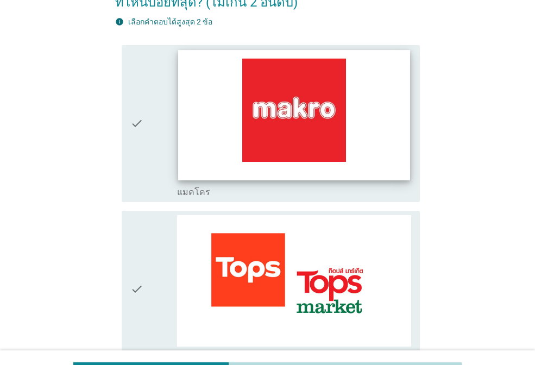
scroll to position [54, 0]
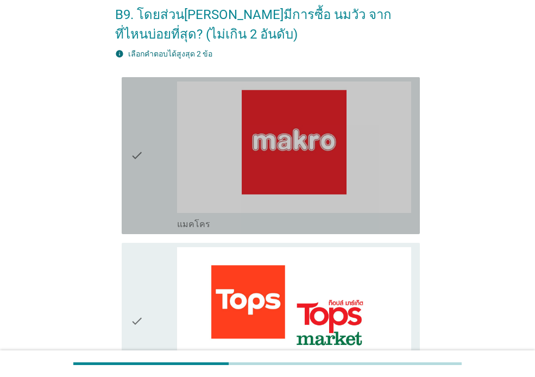
click at [148, 182] on div "check" at bounding box center [153, 156] width 47 height 148
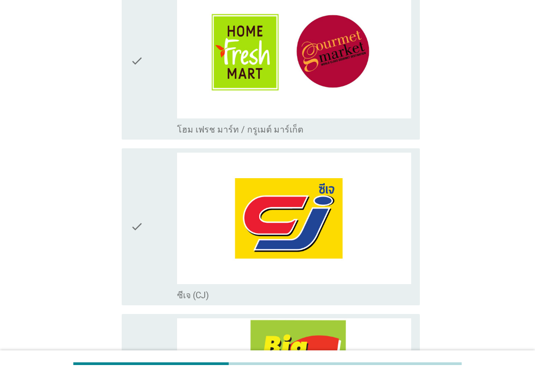
scroll to position [1196, 0]
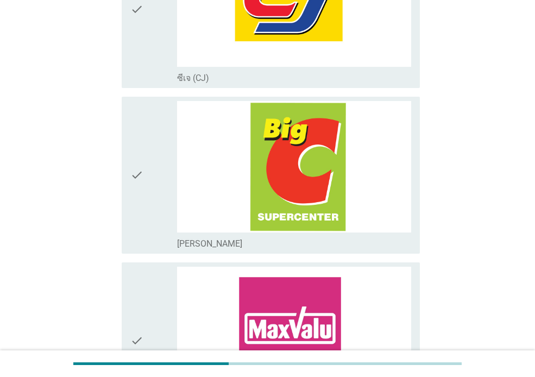
click at [165, 200] on div "check" at bounding box center [153, 175] width 47 height 148
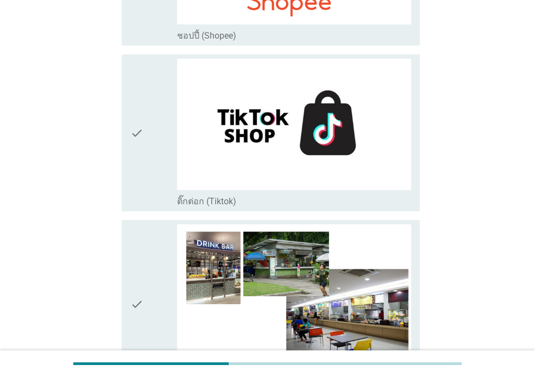
scroll to position [3152, 0]
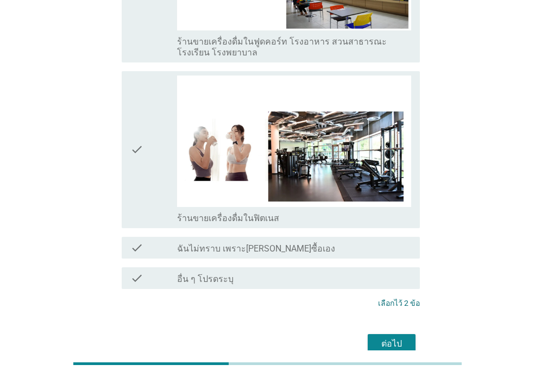
click at [393, 338] on div "ต่อไป" at bounding box center [392, 344] width 30 height 13
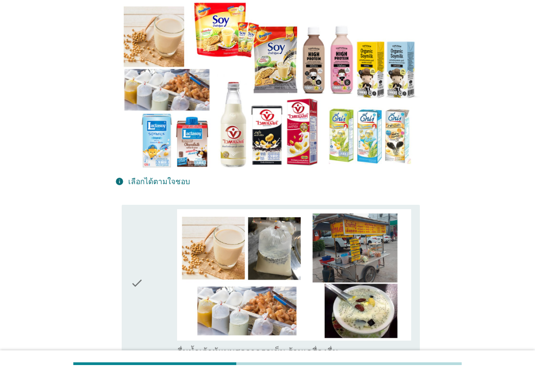
scroll to position [163, 0]
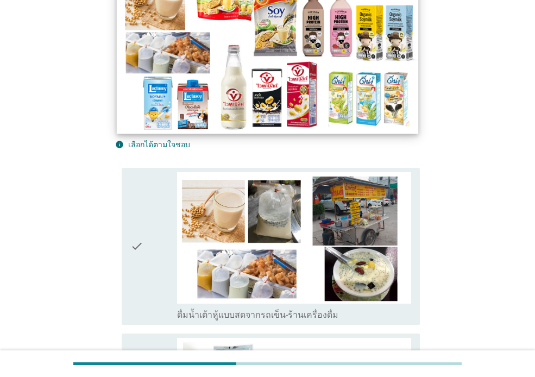
click at [224, 83] on img at bounding box center [268, 49] width 302 height 170
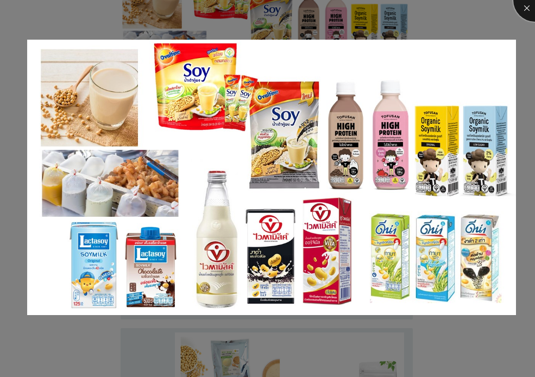
click at [522, 11] on div at bounding box center [535, -1] width 43 height 43
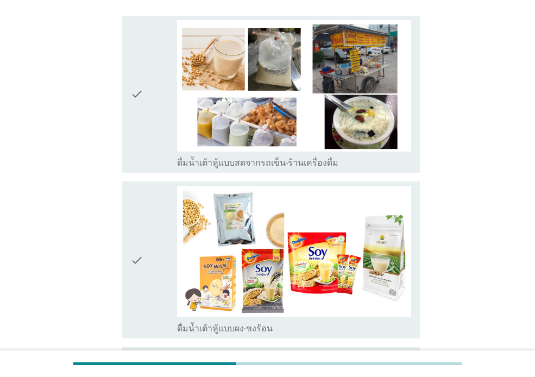
scroll to position [326, 0]
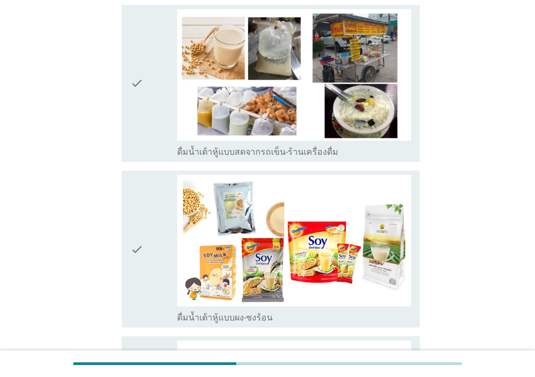
click at [136, 80] on icon "check" at bounding box center [136, 83] width 13 height 148
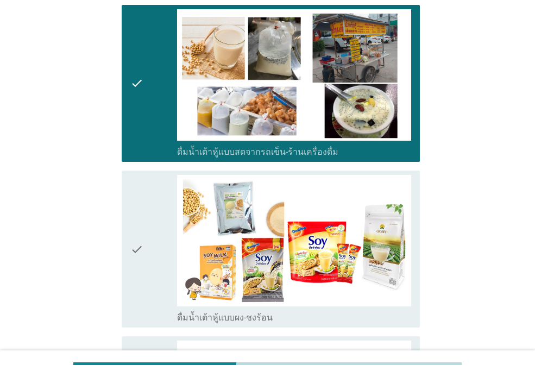
click at [141, 246] on icon "check" at bounding box center [136, 249] width 13 height 148
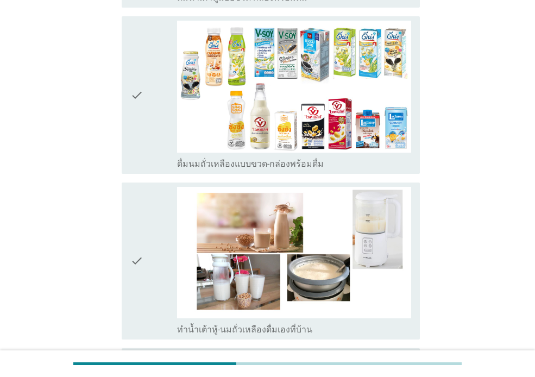
scroll to position [652, 0]
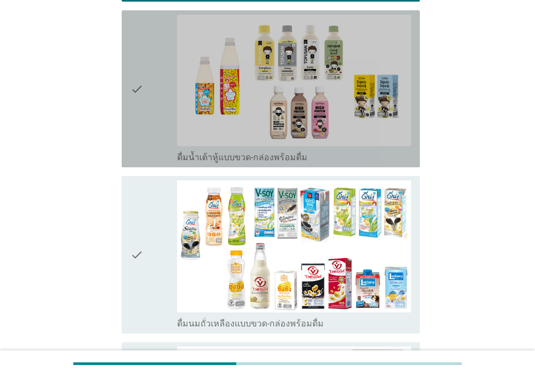
click at [143, 120] on icon "check" at bounding box center [136, 89] width 13 height 148
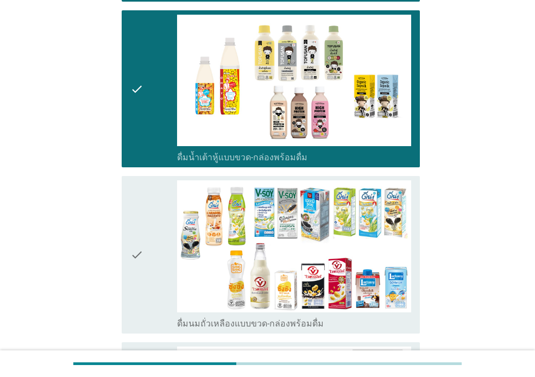
click at [136, 239] on icon "check" at bounding box center [136, 254] width 13 height 148
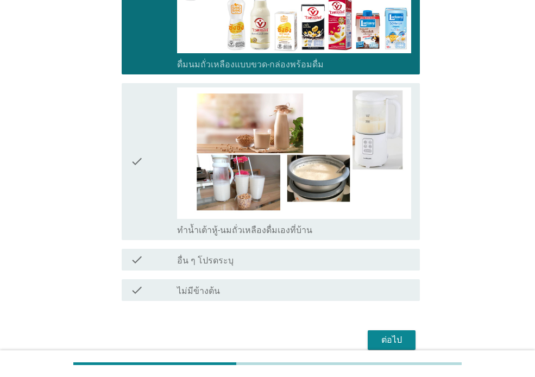
scroll to position [924, 0]
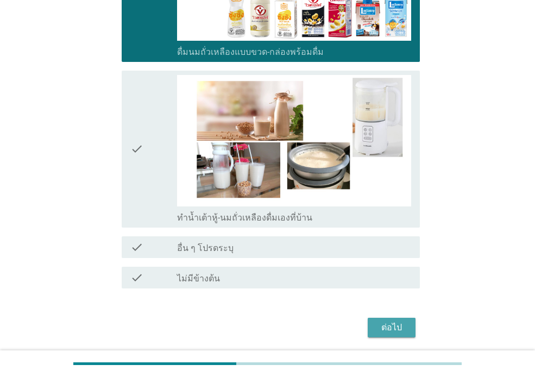
click at [385, 329] on div "ต่อไป" at bounding box center [392, 327] width 30 height 13
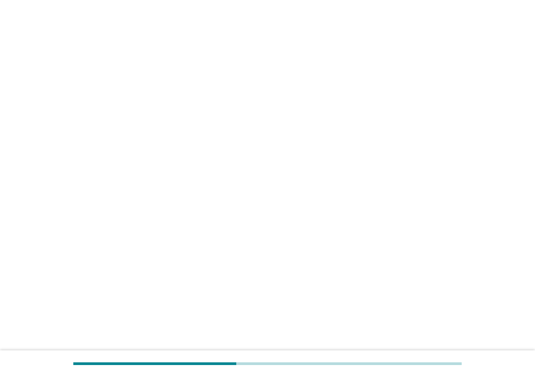
scroll to position [0, 0]
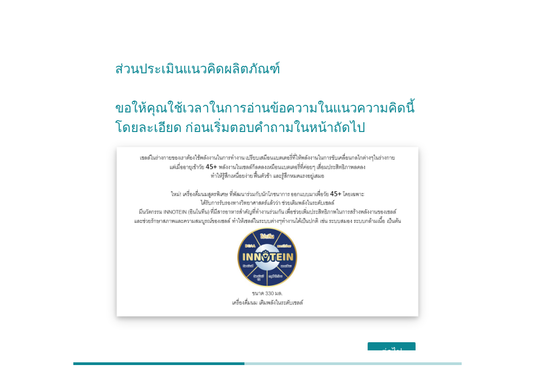
click at [269, 208] on img at bounding box center [268, 232] width 302 height 170
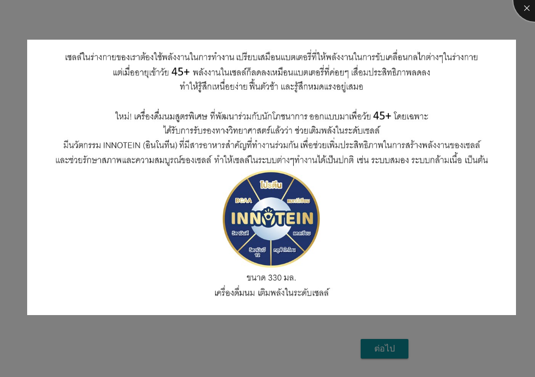
click at [524, 7] on div at bounding box center [535, -1] width 43 height 43
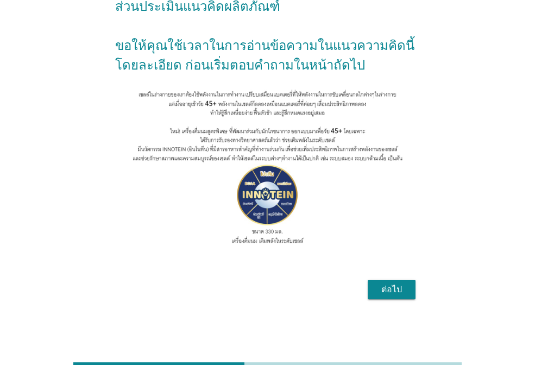
scroll to position [82, 0]
click at [390, 290] on div "ต่อไป" at bounding box center [392, 289] width 30 height 13
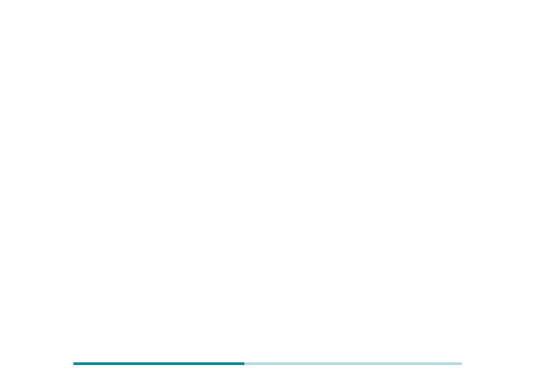
scroll to position [0, 0]
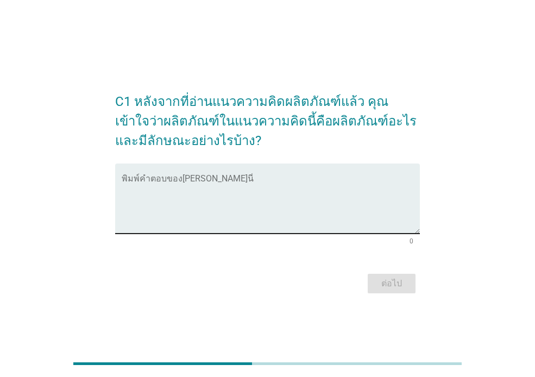
click at [196, 220] on textarea "พิมพ์คำตอบของคุณ ที่นี่" at bounding box center [271, 205] width 298 height 57
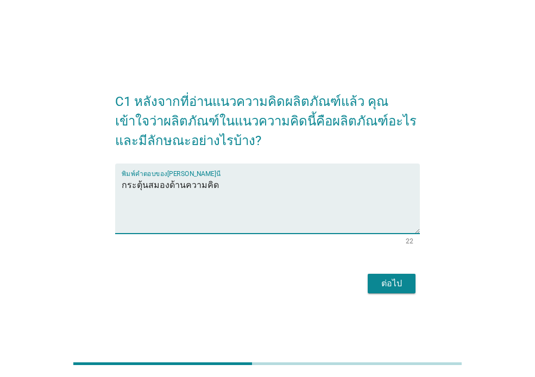
type textarea "กระตุ้นสมองด้านความคิด"
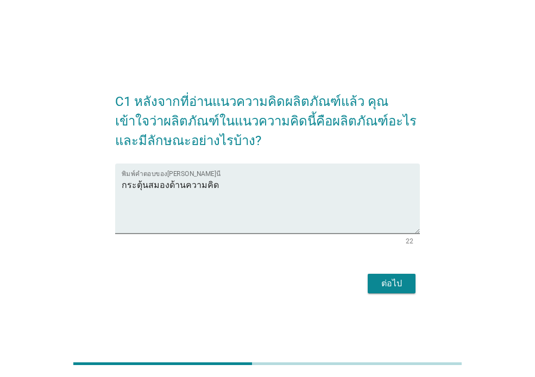
click at [379, 284] on div "ต่อไป" at bounding box center [392, 283] width 30 height 13
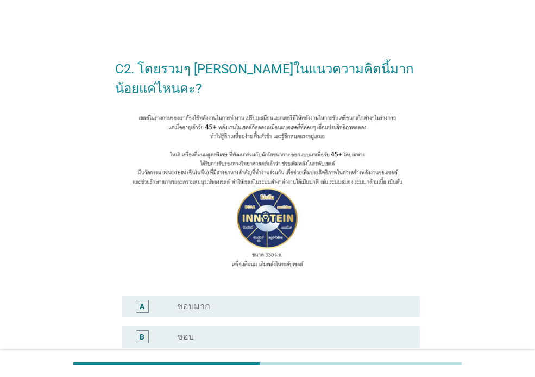
scroll to position [54, 0]
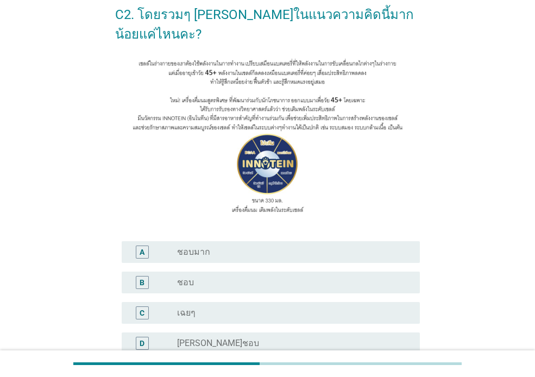
click at [357, 280] on div "radio_button_unchecked ชอบ" at bounding box center [290, 282] width 226 height 11
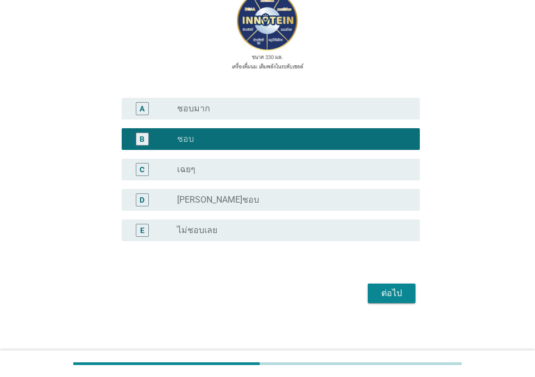
scroll to position [202, 0]
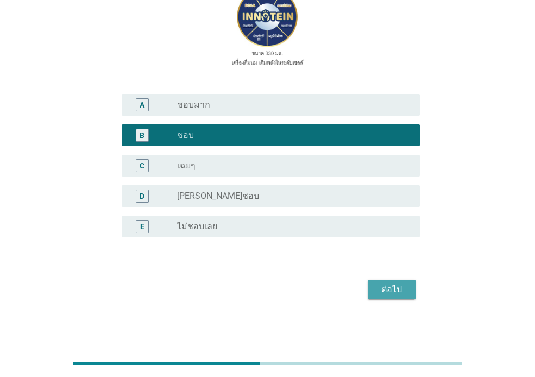
click at [397, 284] on div "ต่อไป" at bounding box center [392, 289] width 30 height 13
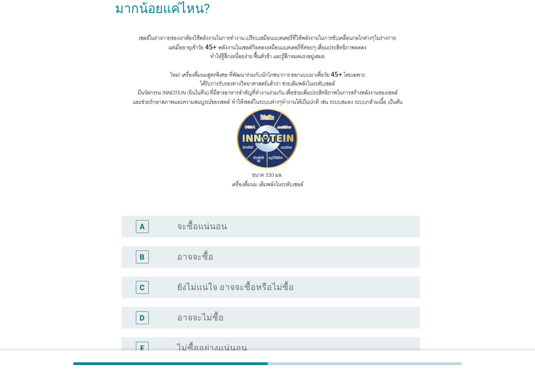
scroll to position [109, 0]
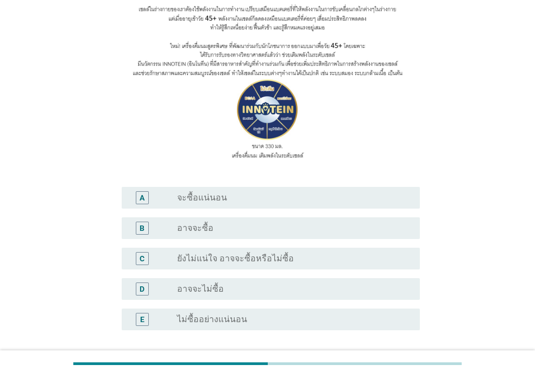
click at [296, 196] on div "radio_button_unchecked จะซื้อแน่นอน" at bounding box center [290, 197] width 226 height 11
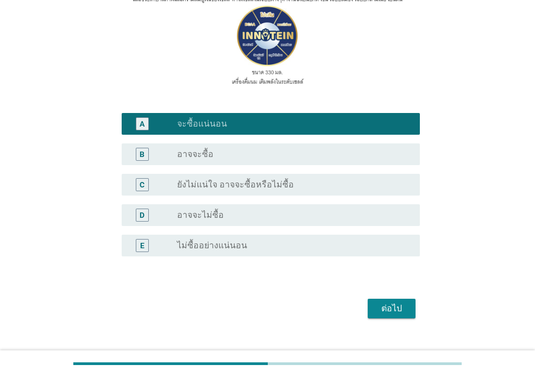
scroll to position [202, 0]
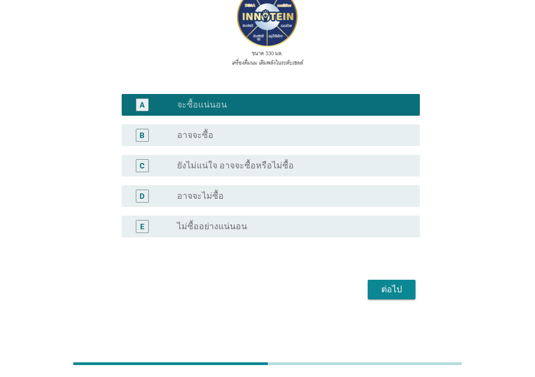
click at [406, 286] on div "ต่อไป" at bounding box center [392, 289] width 30 height 13
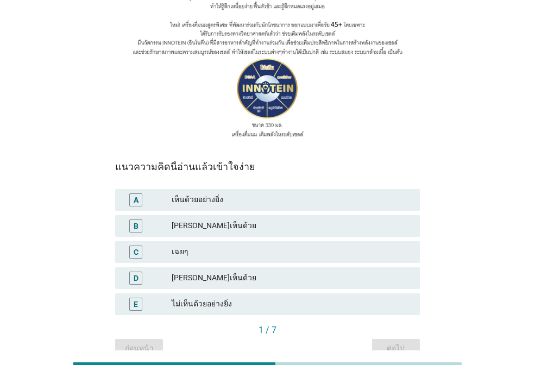
scroll to position [163, 0]
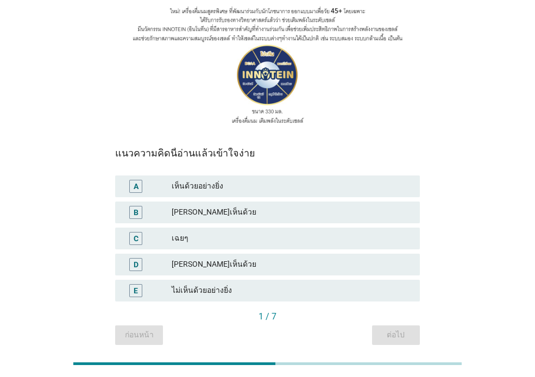
click at [303, 180] on div "เห็นด้วยอย่างยิ่ง" at bounding box center [292, 186] width 240 height 13
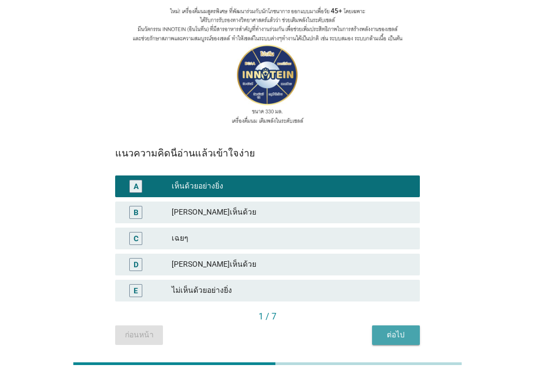
click at [397, 329] on div "ต่อไป" at bounding box center [396, 334] width 30 height 11
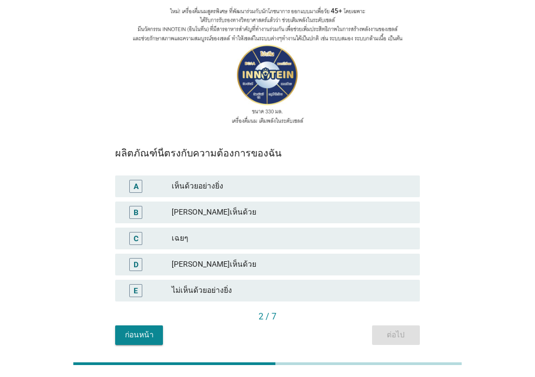
click at [334, 206] on div "[PERSON_NAME]เห็นด้วย" at bounding box center [292, 212] width 240 height 13
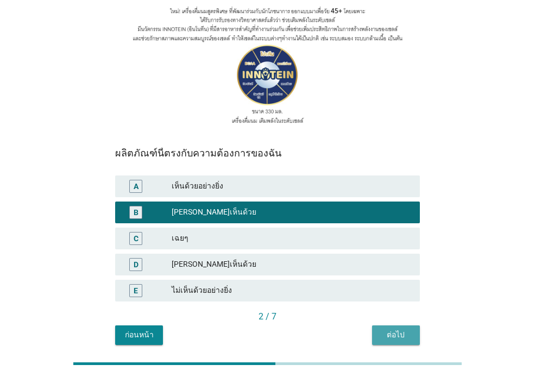
click at [397, 329] on div "ต่อไป" at bounding box center [396, 334] width 30 height 11
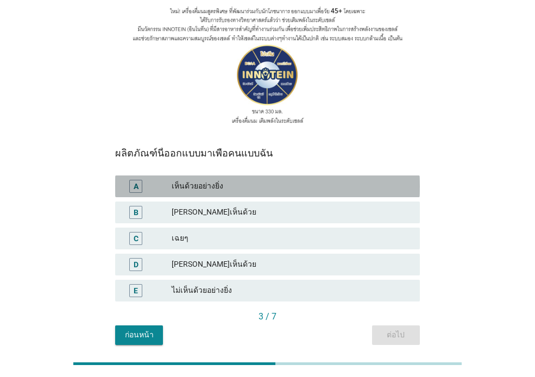
click at [289, 180] on div "เห็นด้วยอย่างยิ่ง" at bounding box center [292, 186] width 240 height 13
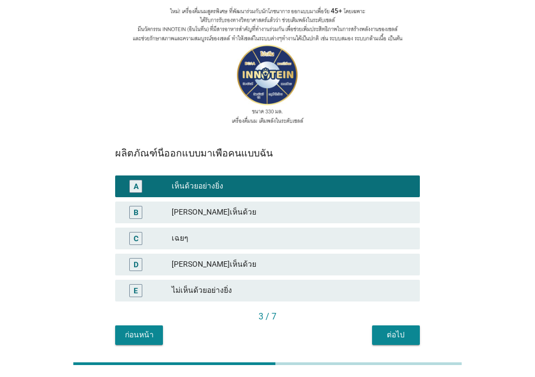
click at [392, 329] on div "ต่อไป" at bounding box center [396, 334] width 30 height 11
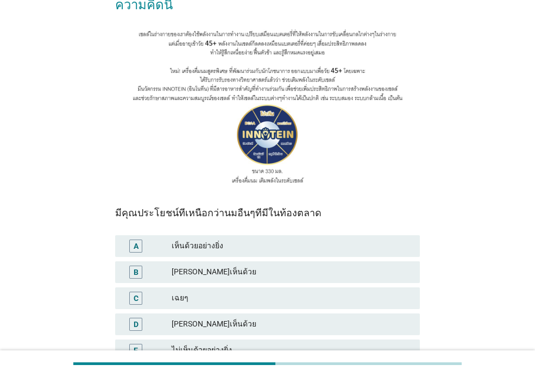
scroll to position [109, 0]
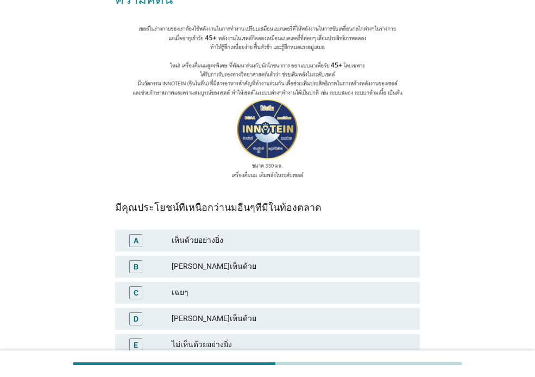
click at [330, 234] on div "เห็นด้วยอย่างยิ่ง" at bounding box center [292, 240] width 240 height 13
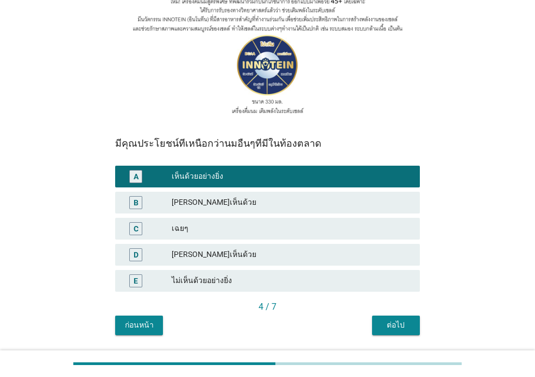
scroll to position [186, 0]
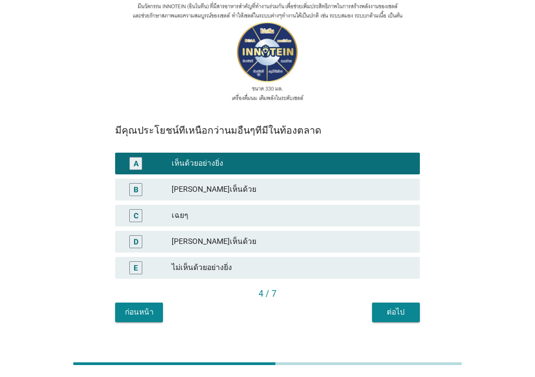
click at [395, 307] on div "ต่อไป" at bounding box center [396, 312] width 30 height 11
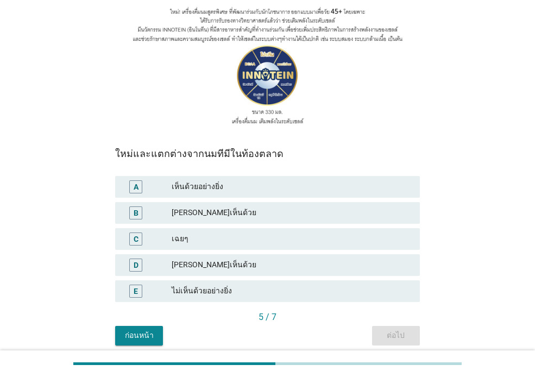
scroll to position [163, 0]
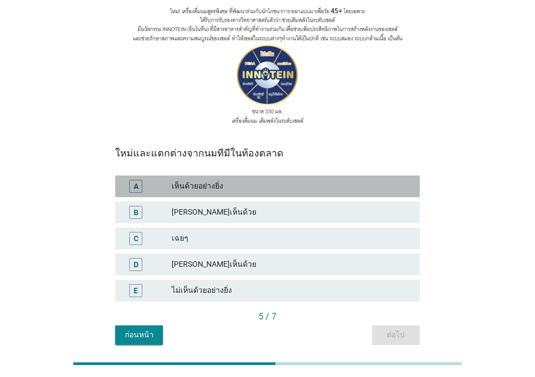
click at [328, 180] on div "เห็นด้วยอย่างยิ่ง" at bounding box center [292, 186] width 240 height 13
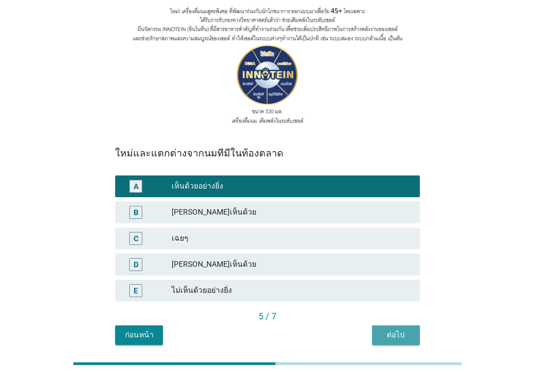
click at [402, 329] on div "ต่อไป" at bounding box center [396, 334] width 30 height 11
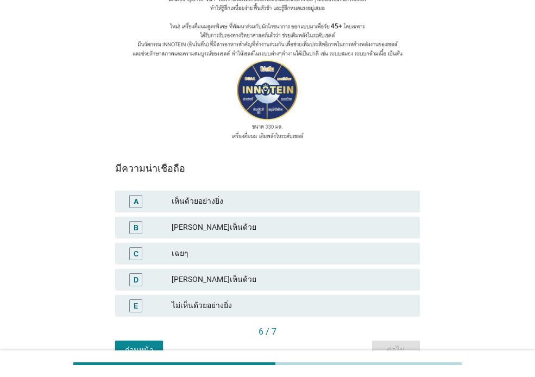
scroll to position [186, 0]
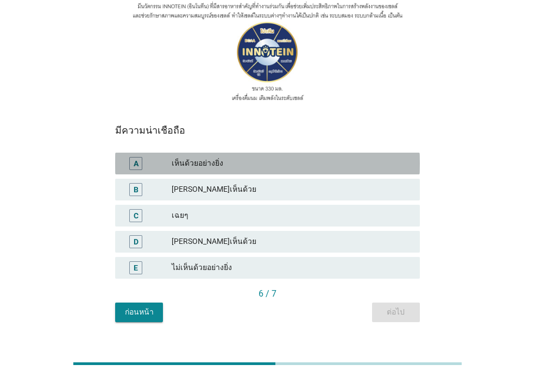
click at [310, 157] on div "เห็นด้วยอย่างยิ่ง" at bounding box center [292, 163] width 240 height 13
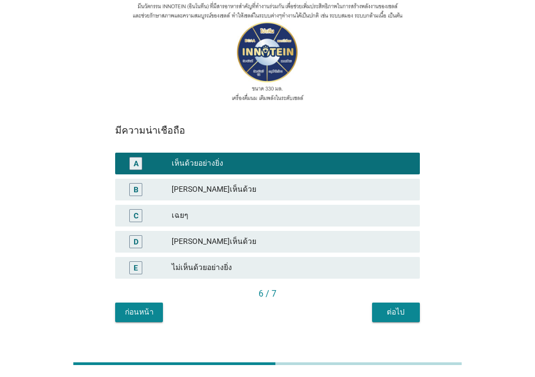
click at [388, 307] on div "ต่อไป" at bounding box center [396, 312] width 30 height 11
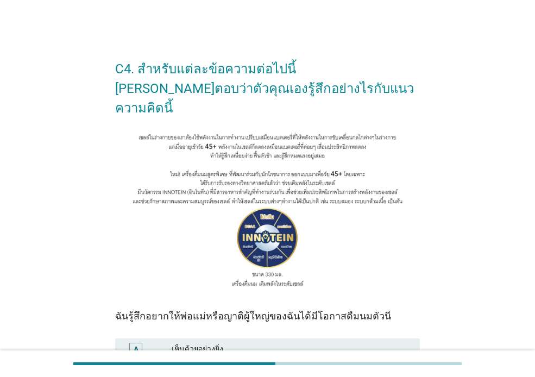
scroll to position [163, 0]
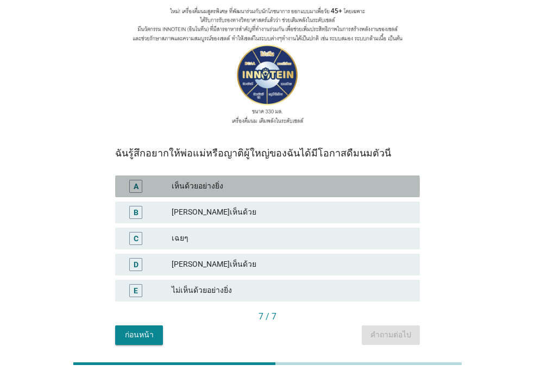
click at [340, 180] on div "เห็นด้วยอย่างยิ่ง" at bounding box center [292, 186] width 240 height 13
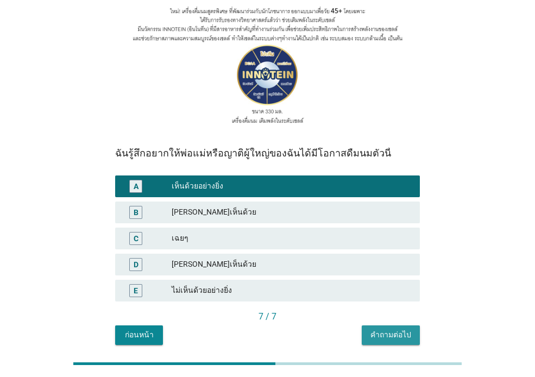
click at [402, 329] on div "คำถามต่อไป" at bounding box center [391, 334] width 41 height 11
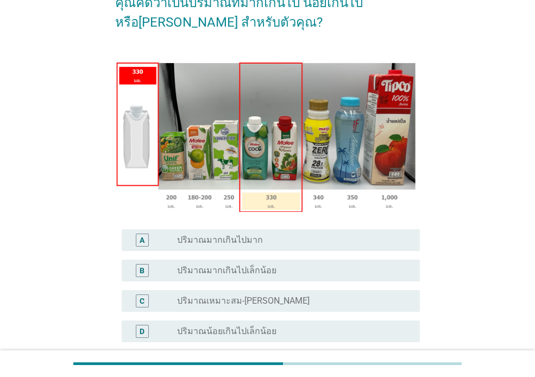
scroll to position [109, 0]
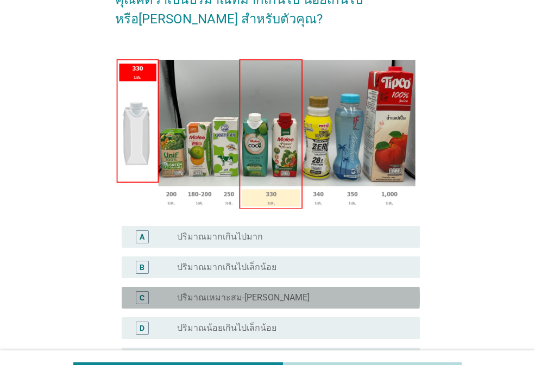
click at [311, 302] on div "radio_button_unchecked ปริมาณเหมาะสม-[PERSON_NAME]" at bounding box center [290, 297] width 226 height 11
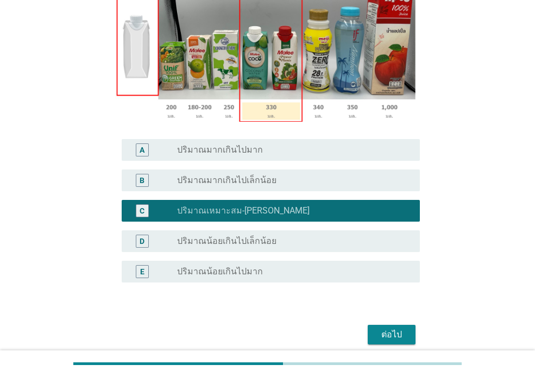
scroll to position [217, 0]
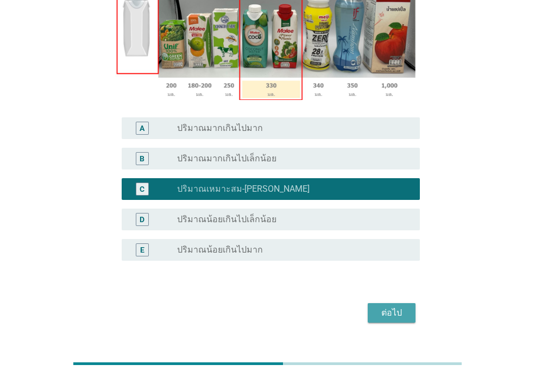
click at [391, 307] on div "ต่อไป" at bounding box center [392, 313] width 30 height 13
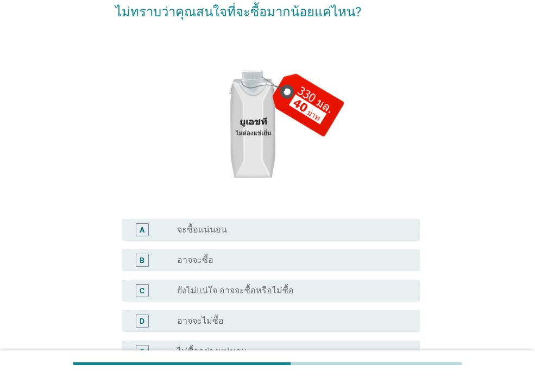
scroll to position [163, 0]
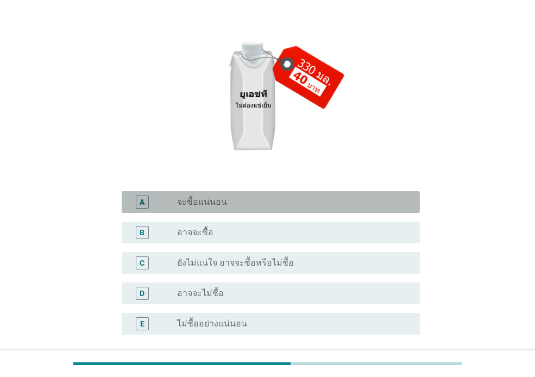
click at [347, 202] on div "radio_button_unchecked จะซื้อแน่นอน" at bounding box center [290, 202] width 226 height 11
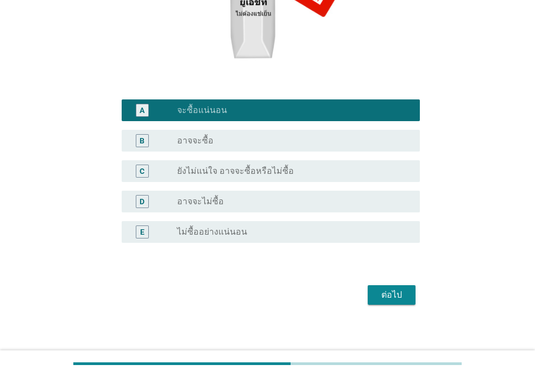
scroll to position [260, 0]
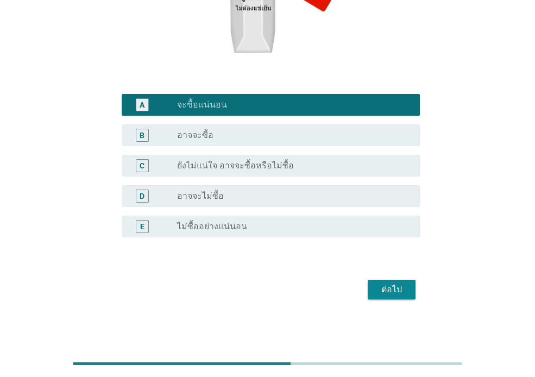
click at [406, 289] on div "ต่อไป" at bounding box center [392, 289] width 30 height 13
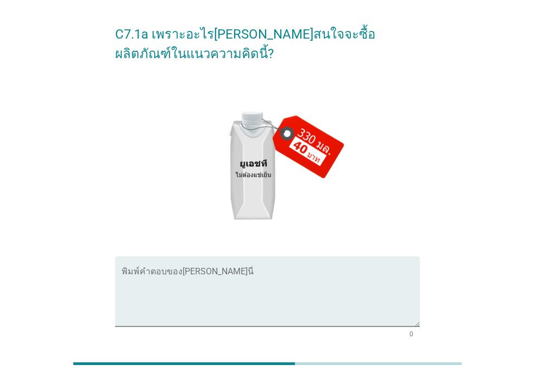
scroll to position [54, 0]
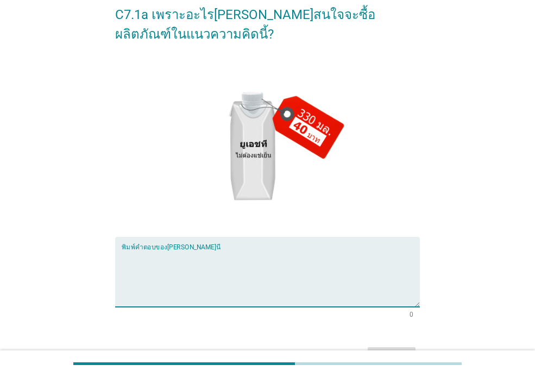
click at [351, 266] on textarea "พิมพ์คำตอบของคุณ ที่นี่" at bounding box center [271, 278] width 298 height 57
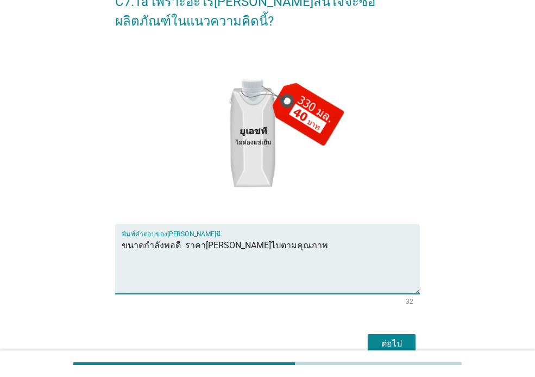
scroll to position [122, 0]
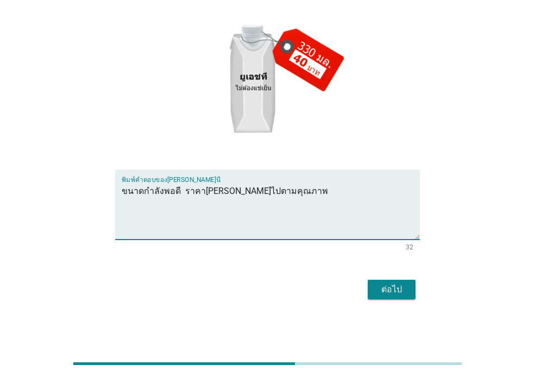
type textarea "ขนาดกำลังพอดี ราคา[PERSON_NAME]ไปตามคุณภาพ"
click at [406, 288] on div "ต่อไป" at bounding box center [392, 289] width 30 height 13
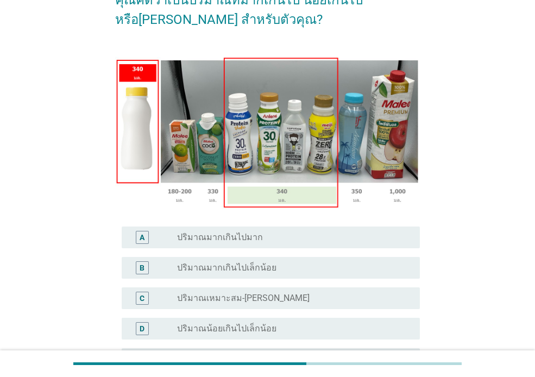
scroll to position [109, 0]
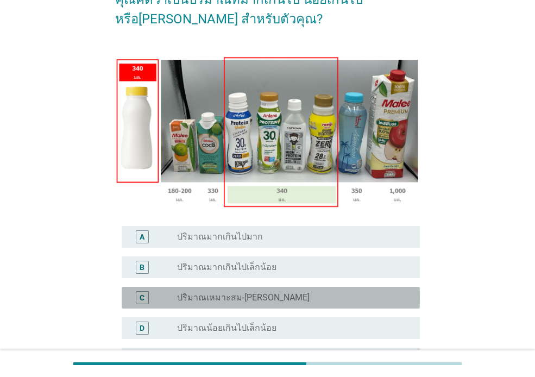
click at [330, 298] on div "radio_button_unchecked ปริมาณเหมาะสม-[PERSON_NAME]" at bounding box center [290, 297] width 226 height 11
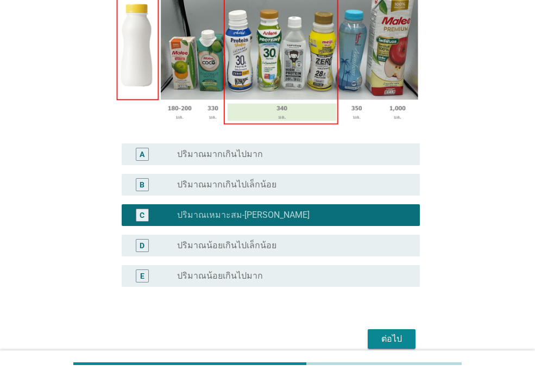
scroll to position [217, 0]
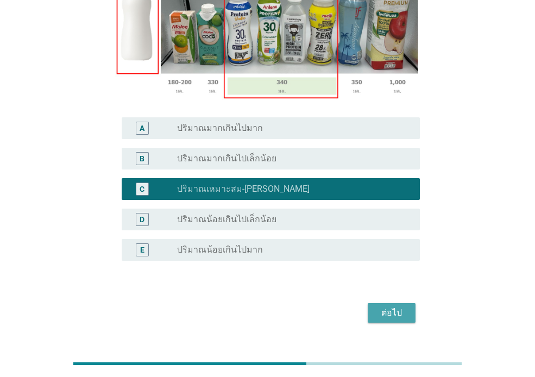
click at [396, 312] on div "ต่อไป" at bounding box center [392, 313] width 30 height 13
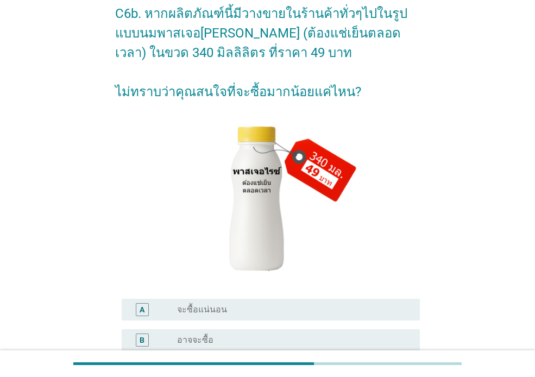
scroll to position [163, 0]
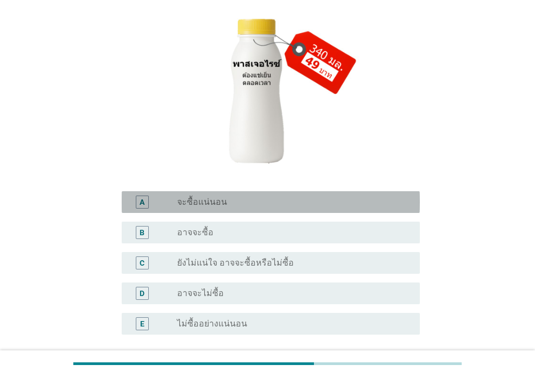
click at [329, 199] on div "radio_button_unchecked จะซื้อแน่นอน" at bounding box center [290, 202] width 226 height 11
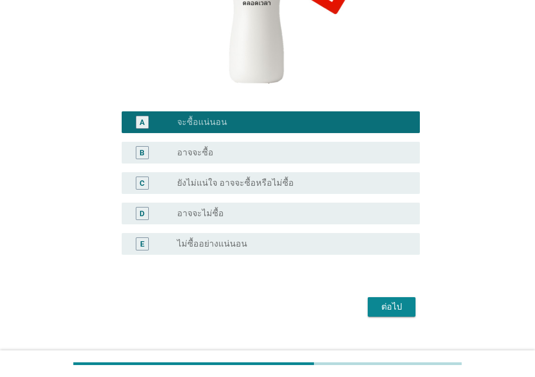
scroll to position [260, 0]
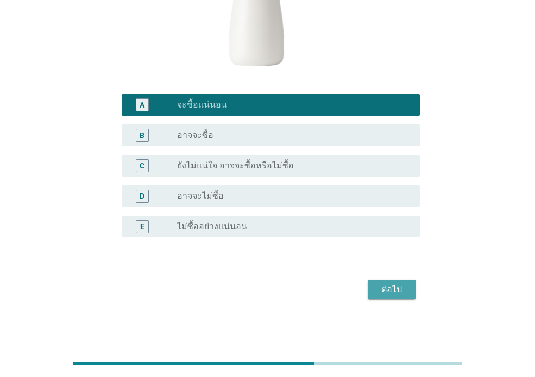
click at [405, 285] on div "ต่อไป" at bounding box center [392, 289] width 30 height 13
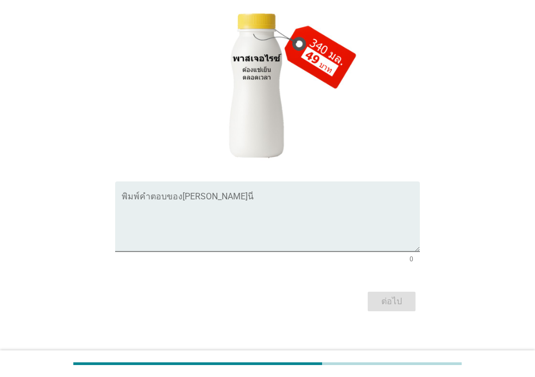
scroll to position [122, 0]
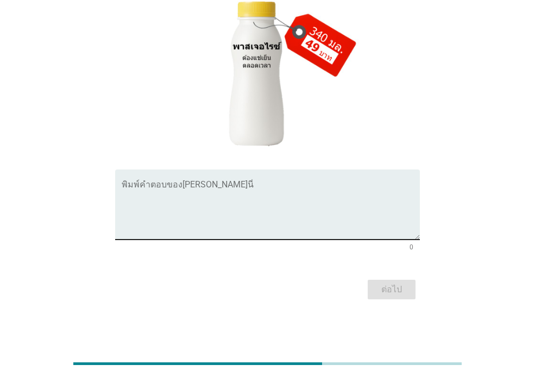
click at [334, 201] on textarea "พิมพ์คำตอบของคุณ ที่นี่" at bounding box center [271, 211] width 298 height 57
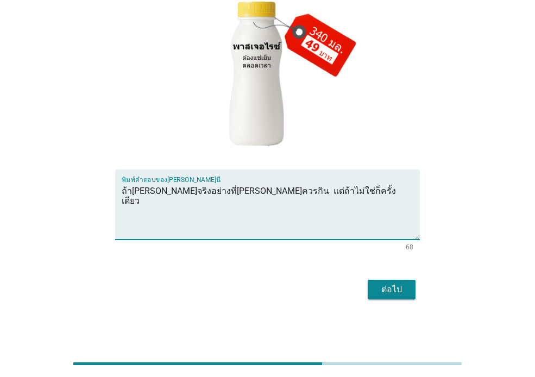
type textarea "ถ้า[PERSON_NAME]จริงอย่างที่[PERSON_NAME]ควรกิน แต่ถ้าไม่ใช่ก็ครั้งเดียว"
click at [381, 286] on div "ต่อไป" at bounding box center [392, 289] width 30 height 13
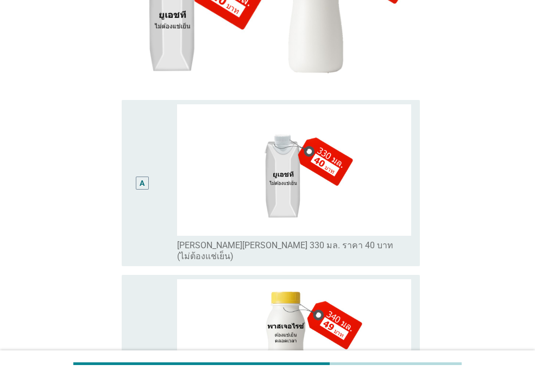
scroll to position [272, 0]
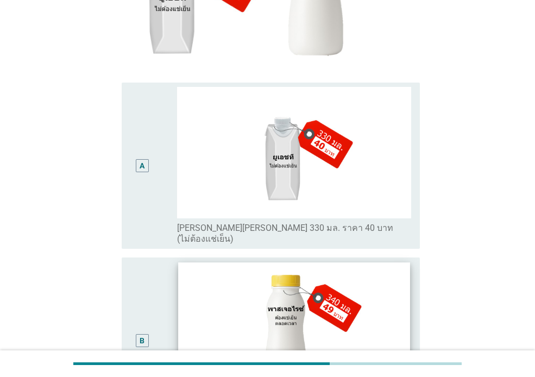
click at [223, 301] on img at bounding box center [294, 328] width 232 height 130
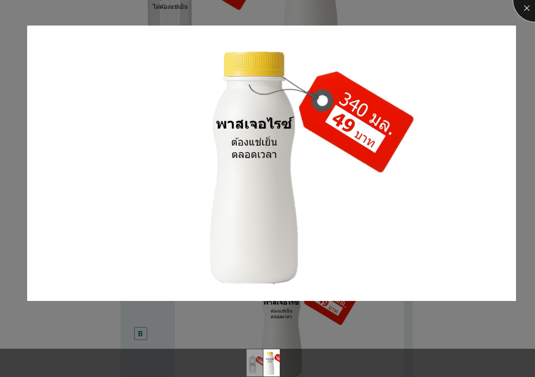
click at [526, 5] on div at bounding box center [535, -1] width 43 height 43
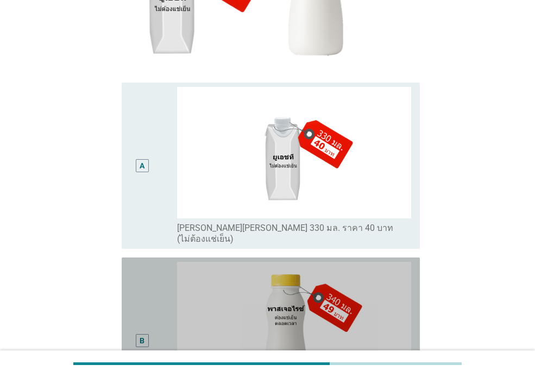
click at [142, 335] on div "B" at bounding box center [142, 340] width 5 height 11
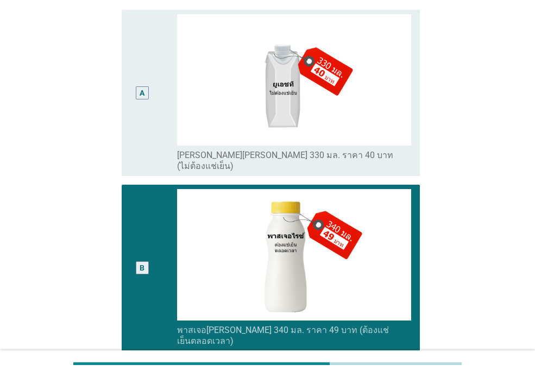
scroll to position [417, 0]
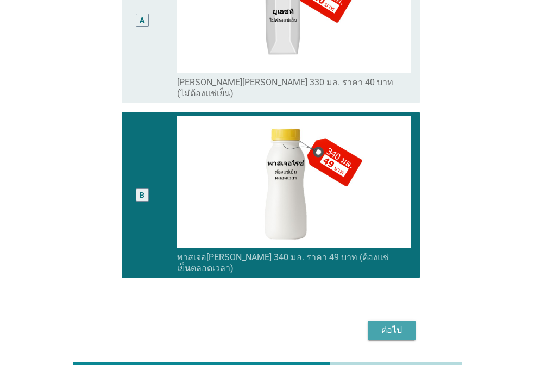
click at [401, 324] on div "ต่อไป" at bounding box center [392, 330] width 30 height 13
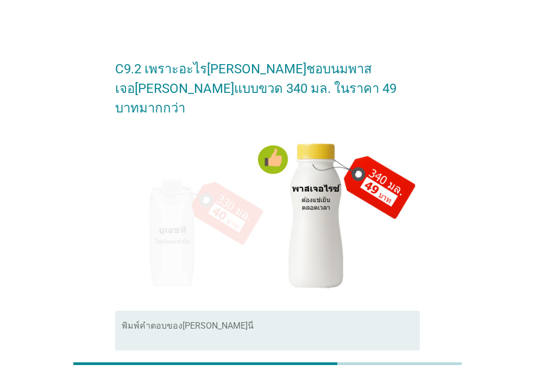
scroll to position [109, 0]
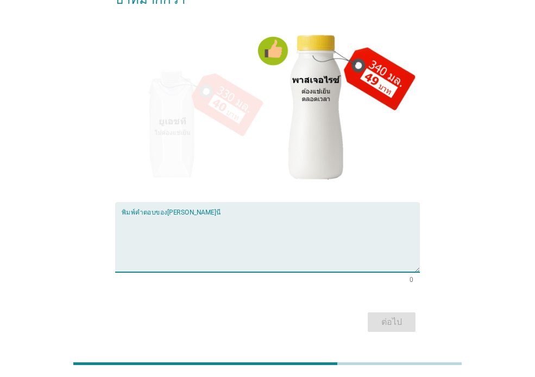
click at [255, 215] on textarea "พิมพ์คำตอบของคุณ ที่นี่" at bounding box center [271, 243] width 298 height 57
type textarea "น่าจะดี"
click at [401, 316] on div "ต่อไป" at bounding box center [392, 322] width 30 height 13
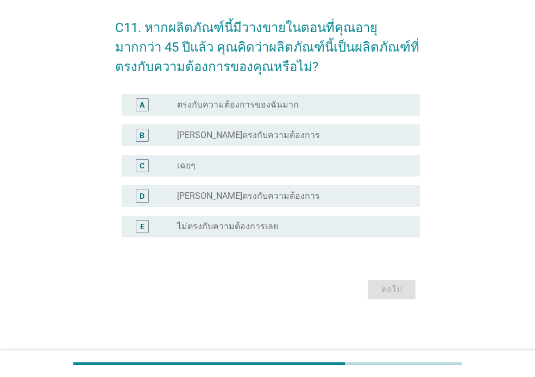
scroll to position [0, 0]
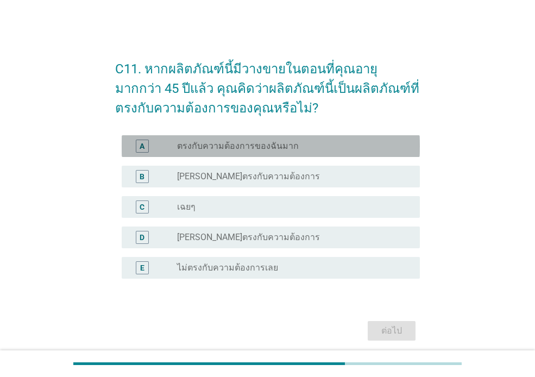
click at [304, 144] on div "radio_button_unchecked ตรงกับความต้องการของฉันมาก" at bounding box center [290, 146] width 226 height 11
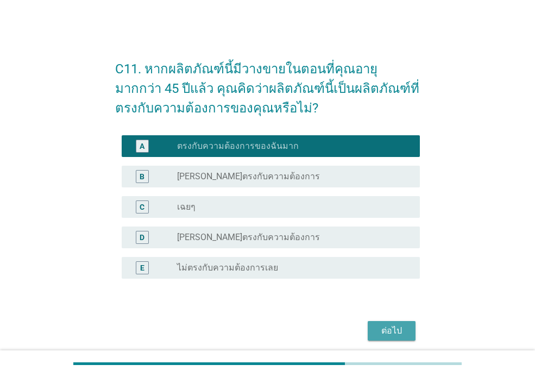
click at [398, 327] on div "ต่อไป" at bounding box center [392, 330] width 30 height 13
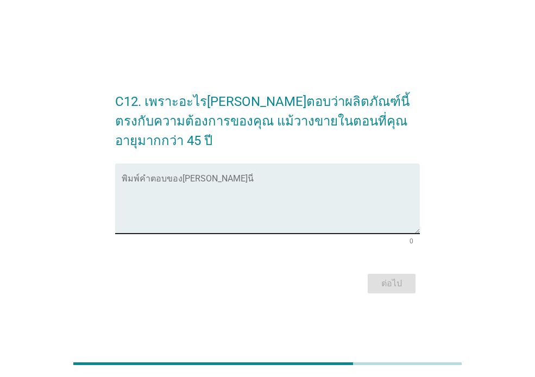
click at [291, 177] on textarea "พิมพ์คำตอบของคุณ ที่นี่" at bounding box center [271, 205] width 298 height 57
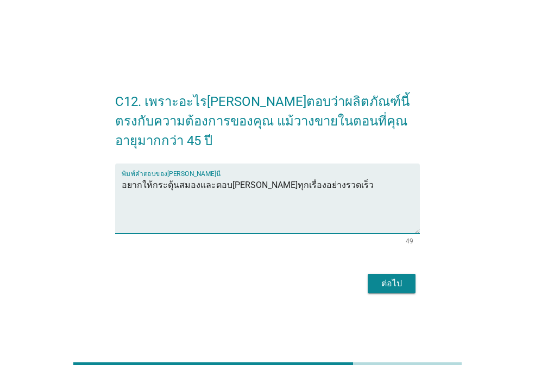
type textarea "อยากให้กระตุ้นสมองและตอบ[PERSON_NAME]ทุกเรื่องอย่างรวดเร็ว"
click at [385, 277] on div "ต่อไป" at bounding box center [392, 283] width 30 height 13
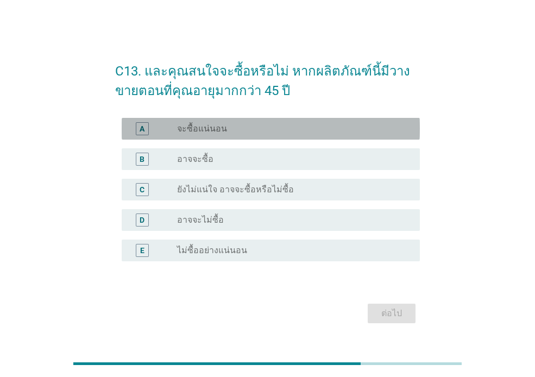
click at [251, 127] on div "radio_button_unchecked จะซื้อแน่นอน" at bounding box center [290, 128] width 226 height 11
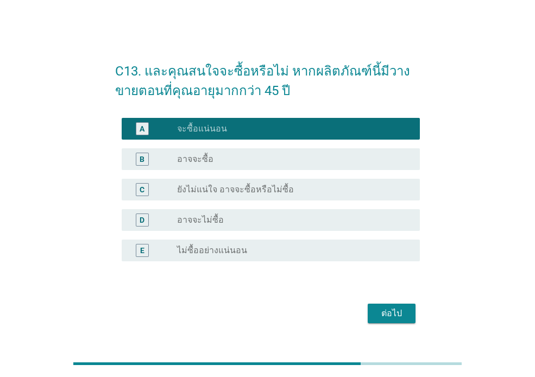
click at [403, 321] on button "ต่อไป" at bounding box center [392, 314] width 48 height 20
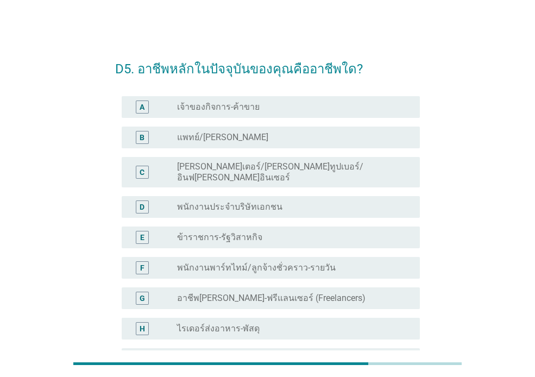
click at [261, 202] on label "พนักงานประจำบริษัทเอกชน" at bounding box center [229, 207] width 105 height 11
